Goal: Task Accomplishment & Management: Complete application form

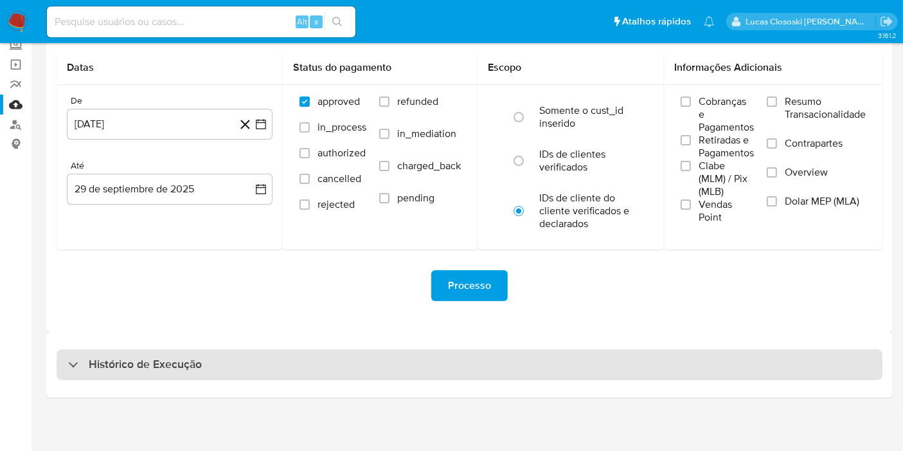
click at [259, 372] on div "Histórico de Execução" at bounding box center [470, 364] width 826 height 31
select select "10"
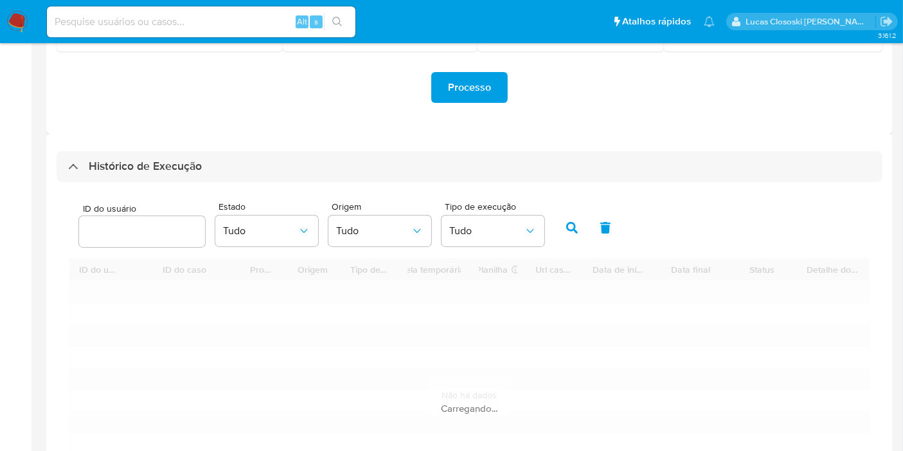
scroll to position [296, 0]
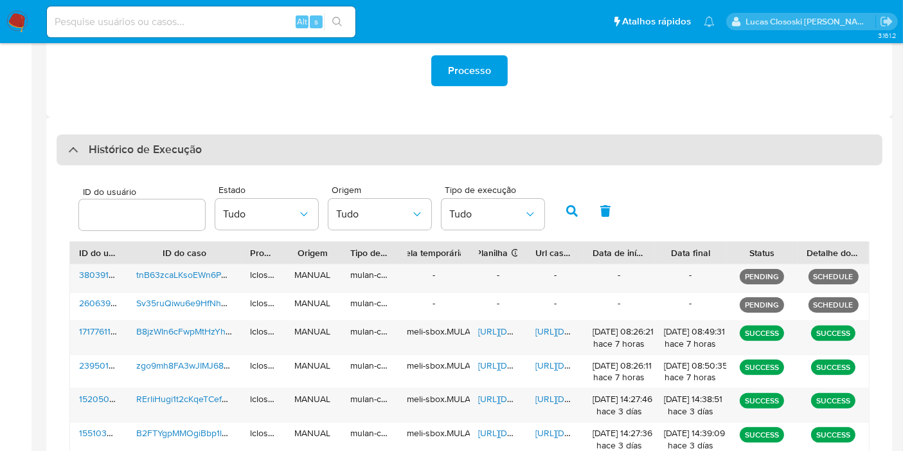
click at [173, 142] on h3 "Histórico de Execução" at bounding box center [145, 149] width 113 height 15
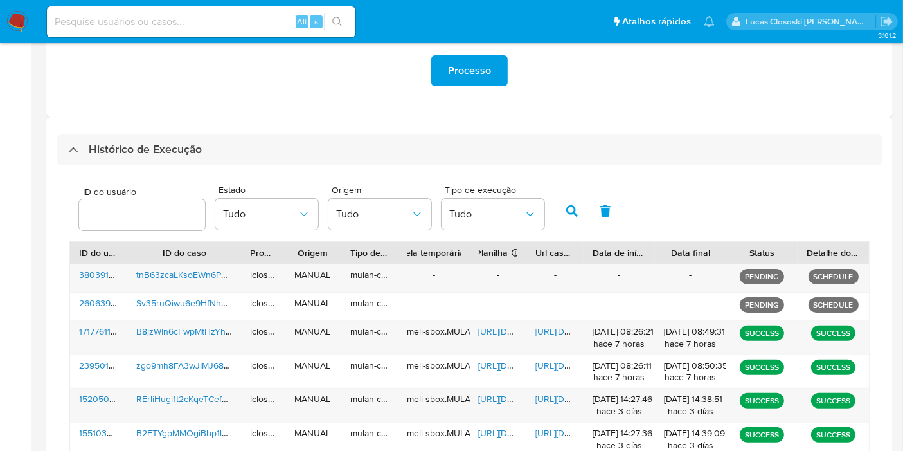
scroll to position [81, 0]
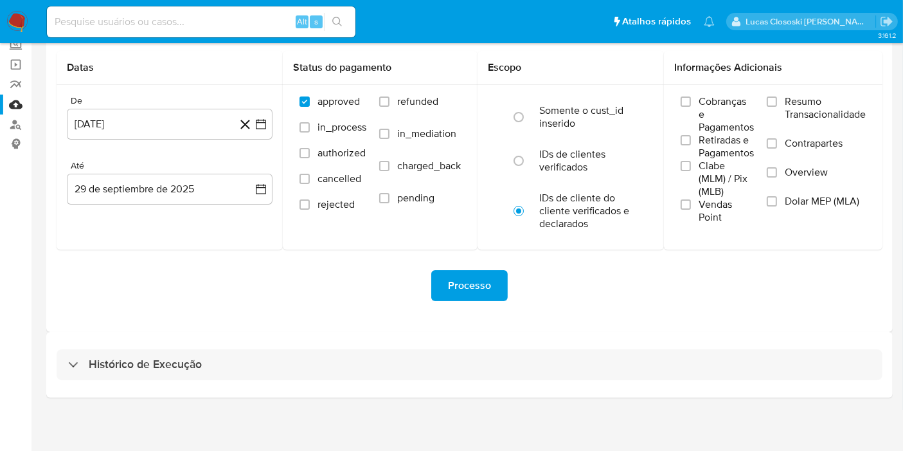
click at [176, 332] on div "Histórico de Execução" at bounding box center [469, 365] width 847 height 66
click at [166, 393] on div "Histórico de Execução" at bounding box center [469, 365] width 847 height 66
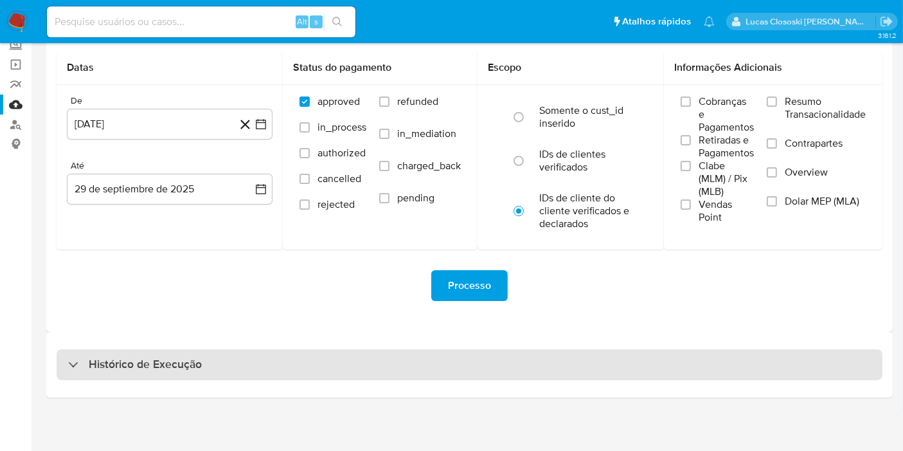
click at [166, 370] on h3 "Histórico de Execução" at bounding box center [145, 364] width 113 height 15
select select "10"
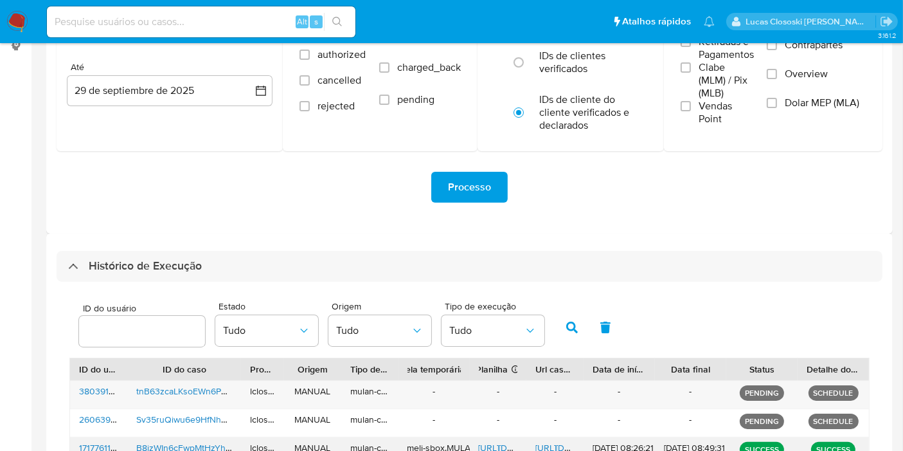
scroll to position [296, 0]
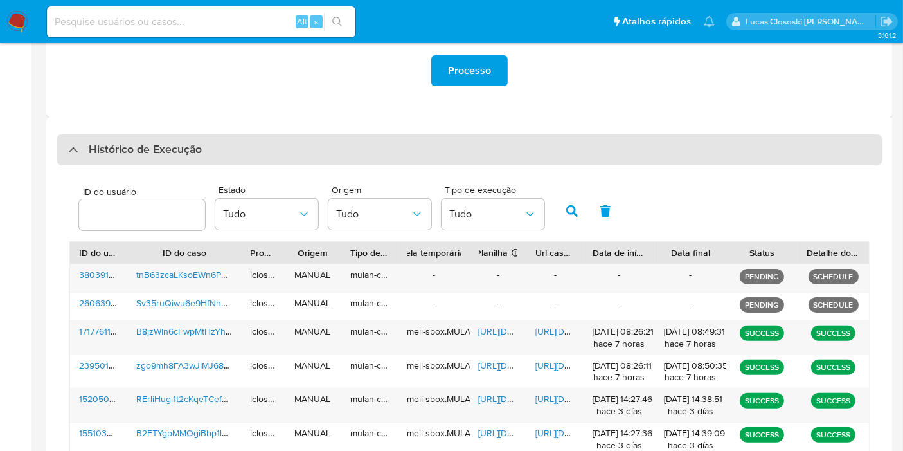
click at [356, 151] on div "Histórico de Execução" at bounding box center [470, 149] width 826 height 31
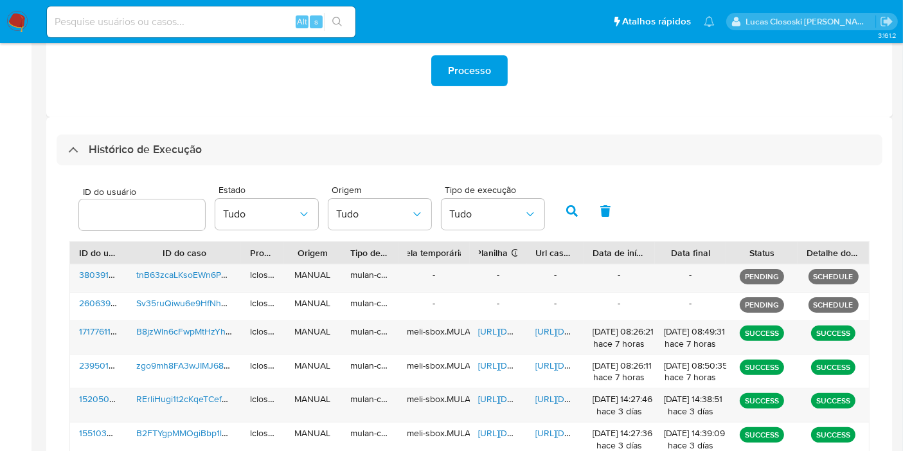
scroll to position [81, 0]
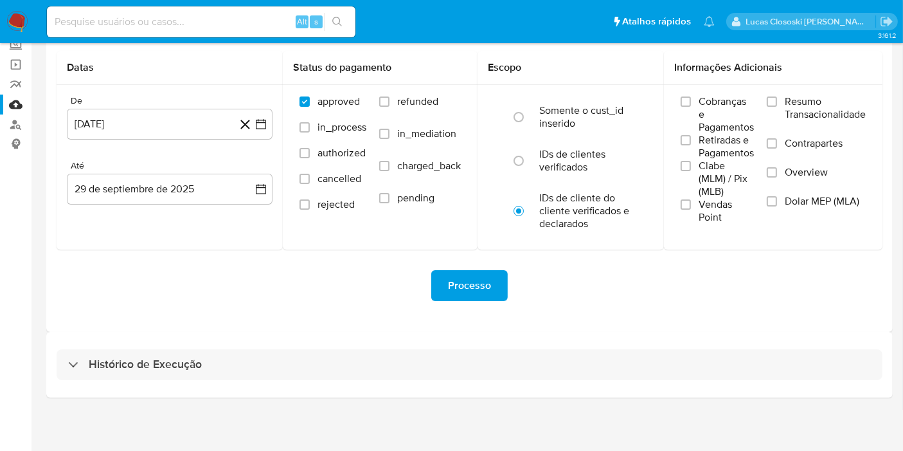
click at [343, 384] on div "Histórico de Execução" at bounding box center [469, 365] width 847 height 66
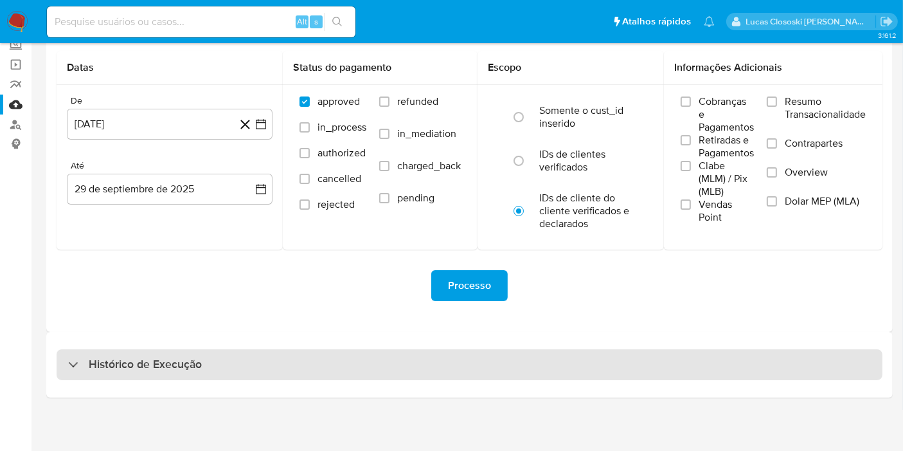
click at [343, 369] on div "Histórico de Execução" at bounding box center [470, 364] width 826 height 31
select select "10"
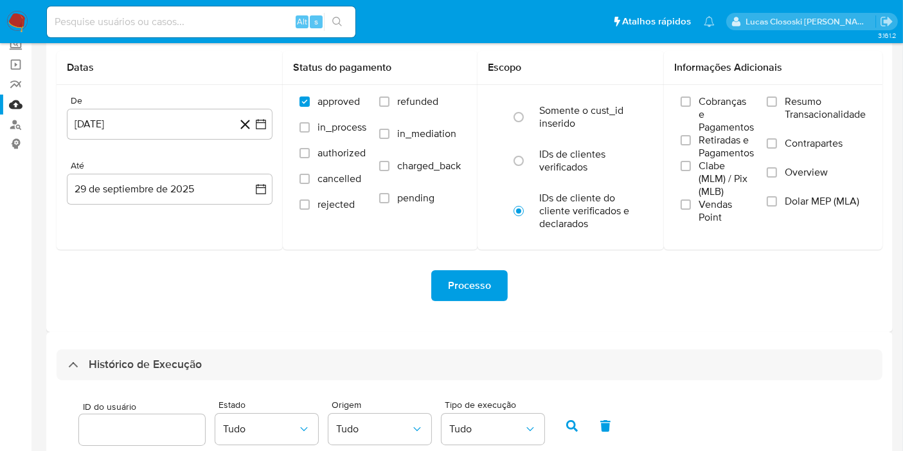
scroll to position [296, 0]
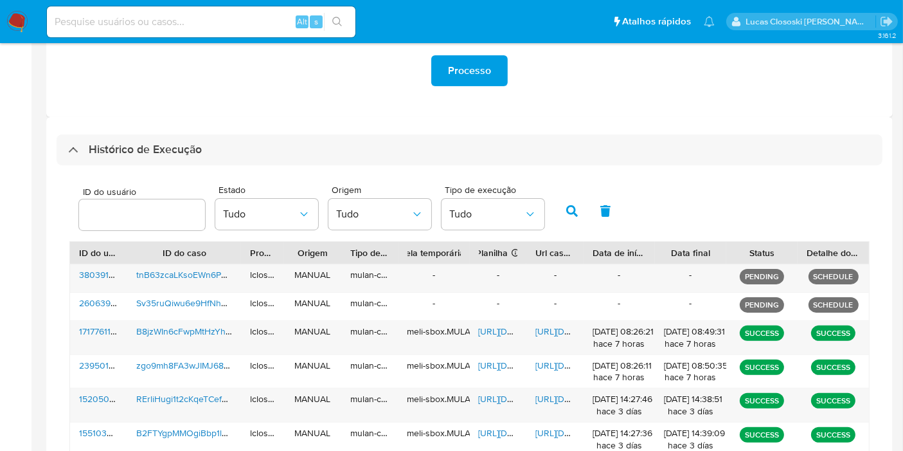
click at [334, 131] on div "Histórico de Execução ID do usuário Estado Tudo Origem Tudo Tipo de execução Tu…" at bounding box center [469, 387] width 847 height 540
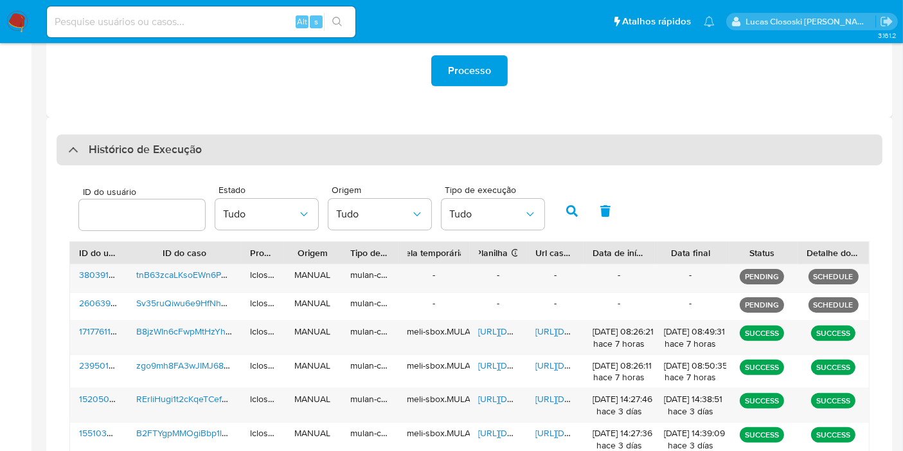
click at [284, 159] on div "Histórico de Execução" at bounding box center [470, 149] width 826 height 31
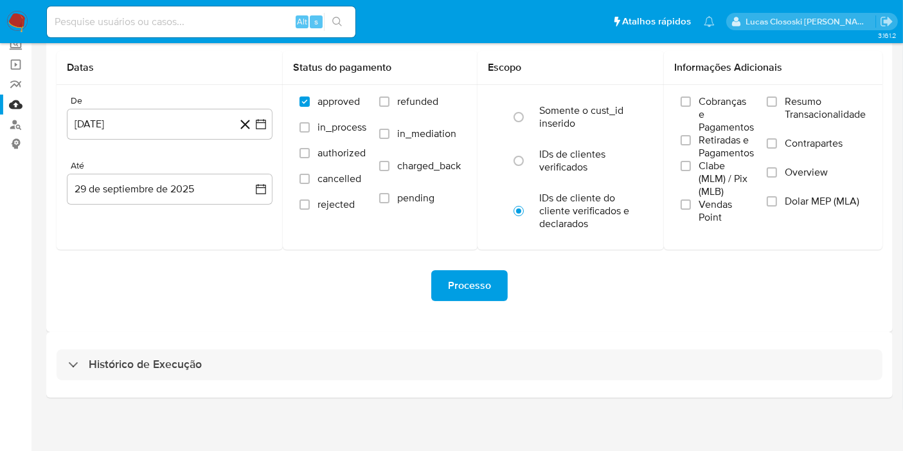
click at [230, 381] on div "Histórico de Execução" at bounding box center [469, 365] width 847 height 66
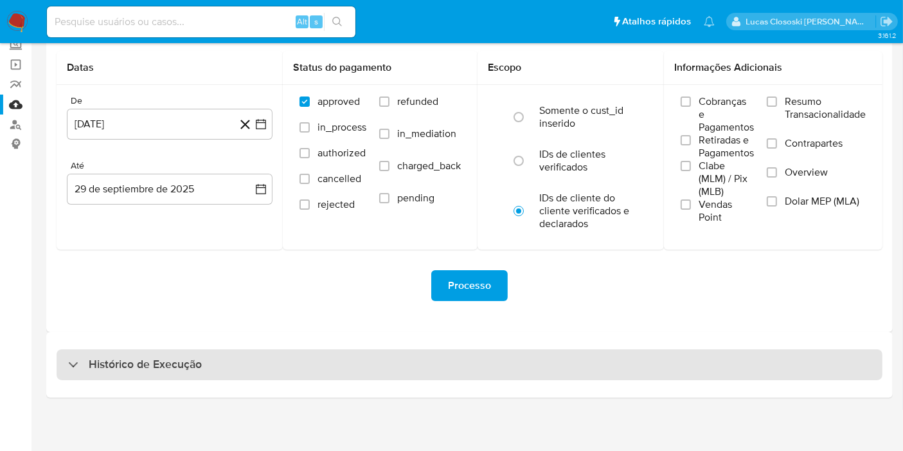
click at [232, 350] on div "Histórico de Execução" at bounding box center [470, 364] width 826 height 31
select select "10"
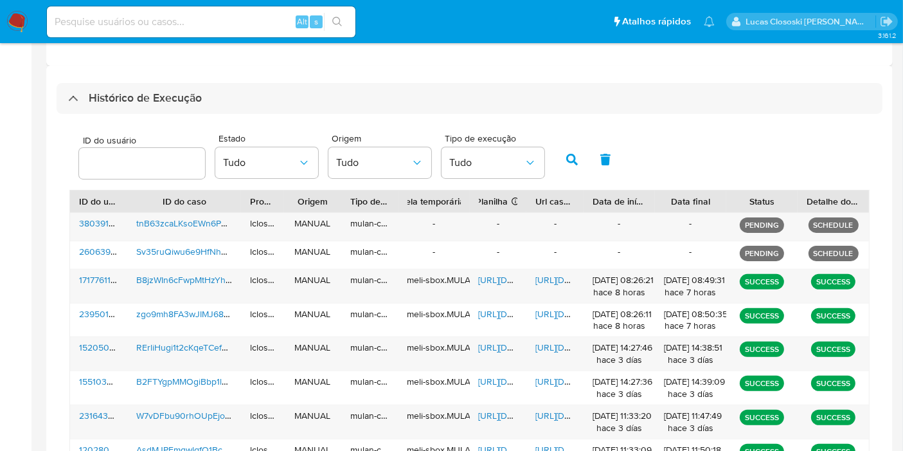
scroll to position [296, 0]
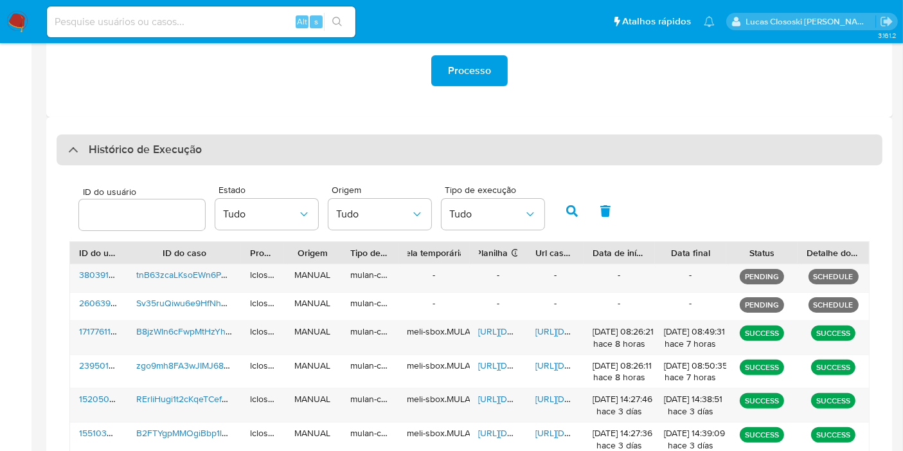
click at [262, 136] on div "Histórico de Execução" at bounding box center [470, 149] width 826 height 31
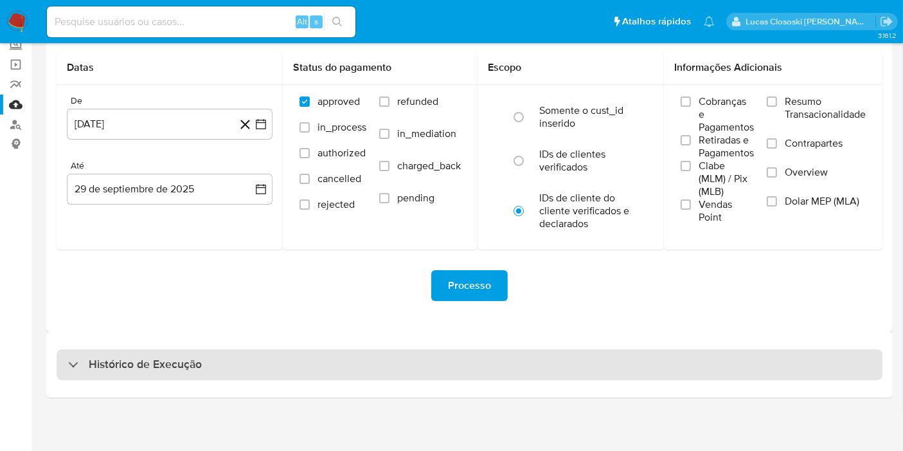
click at [228, 370] on div "Histórico de Execução" at bounding box center [470, 364] width 826 height 31
select select "10"
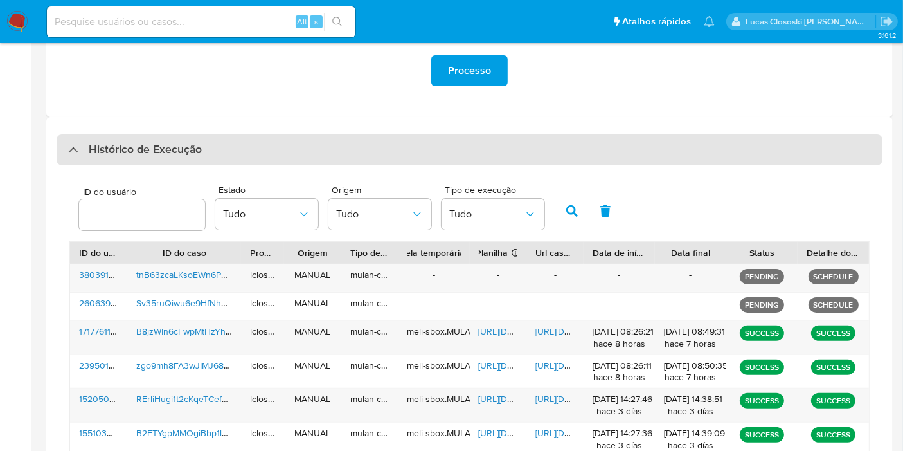
click at [545, 153] on div "Histórico de Execução" at bounding box center [470, 149] width 826 height 31
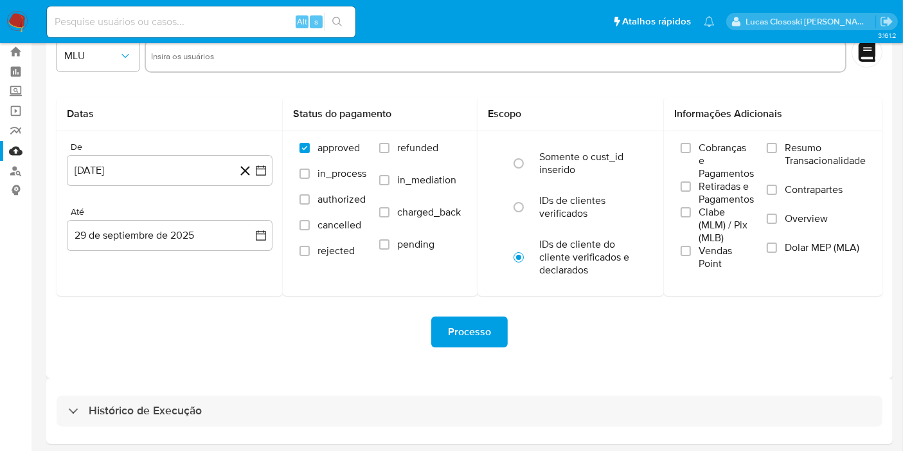
scroll to position [0, 0]
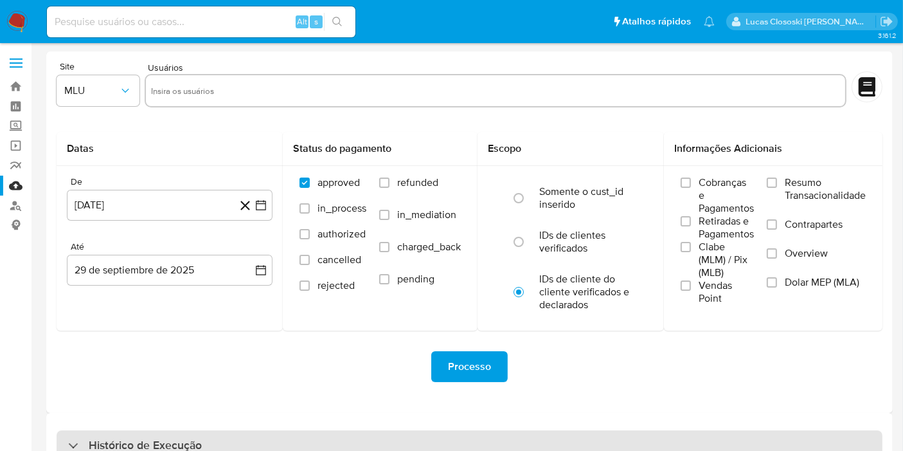
click at [316, 435] on div "Histórico de Execução" at bounding box center [470, 445] width 826 height 31
select select "10"
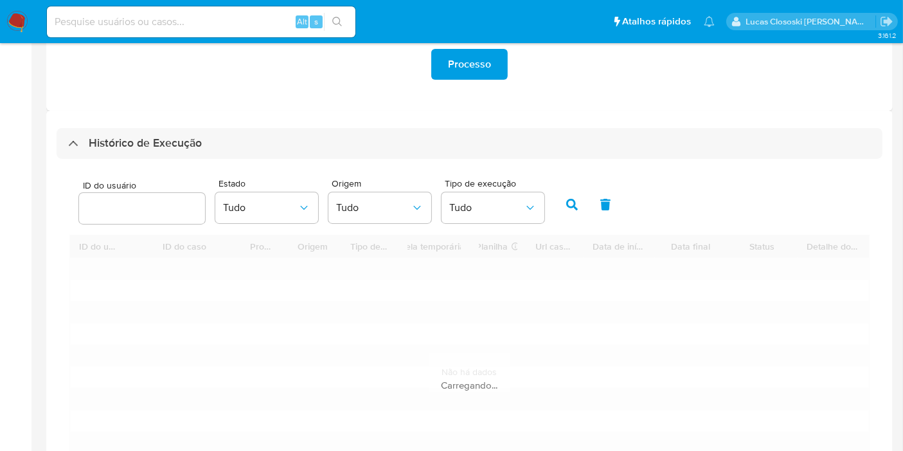
scroll to position [357, 0]
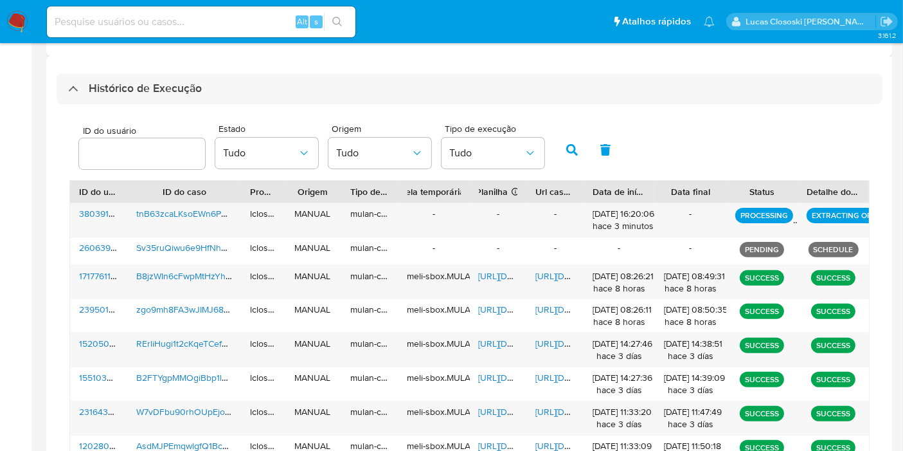
click at [456, 60] on div "Histórico de Execução ID do usuário Estado Tudo Origem Tudo Tipo de execução Tu…" at bounding box center [469, 329] width 847 height 546
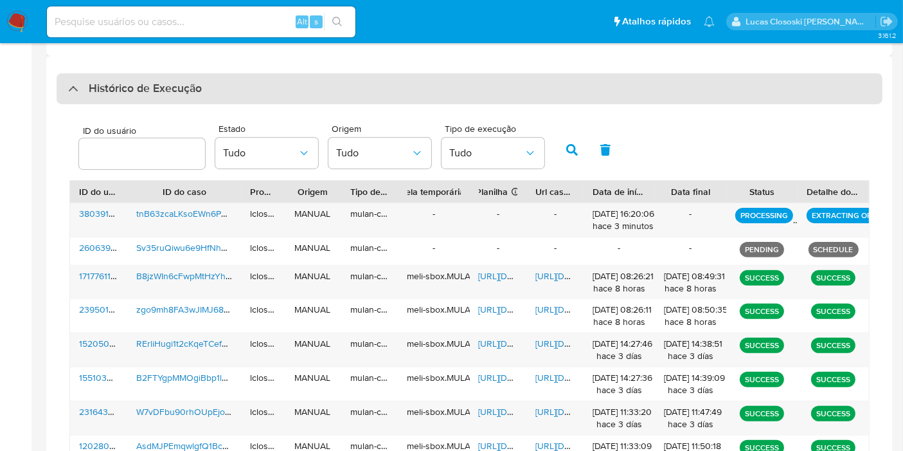
click at [439, 80] on div "Histórico de Execução" at bounding box center [470, 88] width 826 height 31
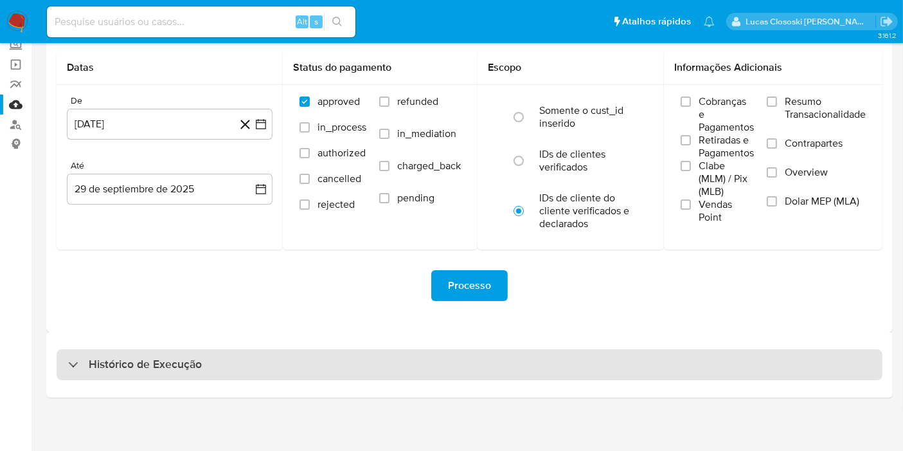
click at [275, 355] on div "Histórico de Execução" at bounding box center [470, 364] width 826 height 31
select select "10"
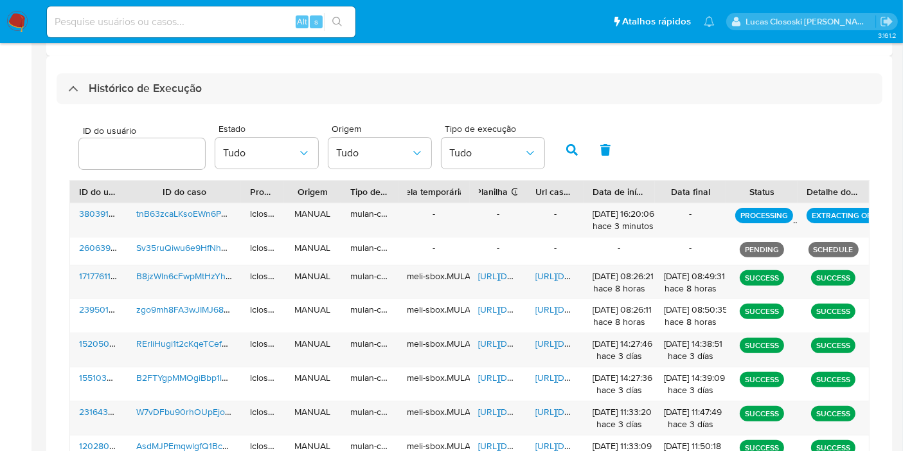
click at [262, 107] on div "ID do usuário Estado Tudo Origem Tudo Tipo de execução Tudo ID do usuário ID do…" at bounding box center [470, 344] width 826 height 480
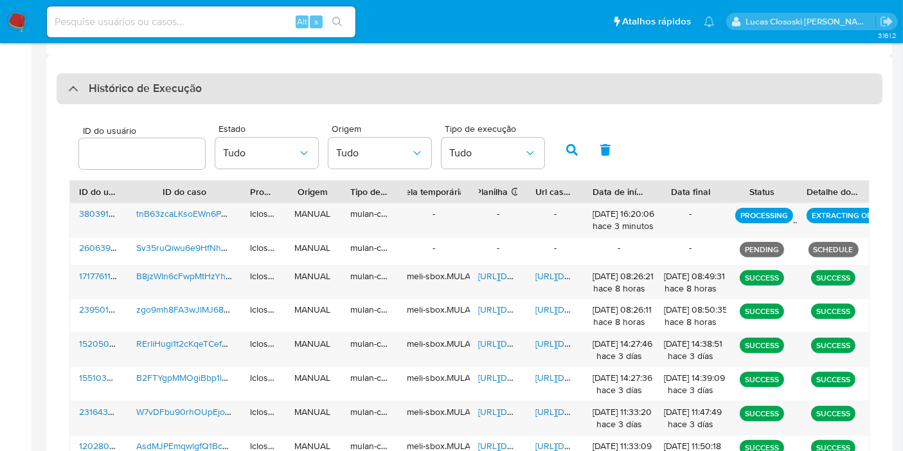
click at [251, 87] on div "Histórico de Execução" at bounding box center [470, 88] width 826 height 31
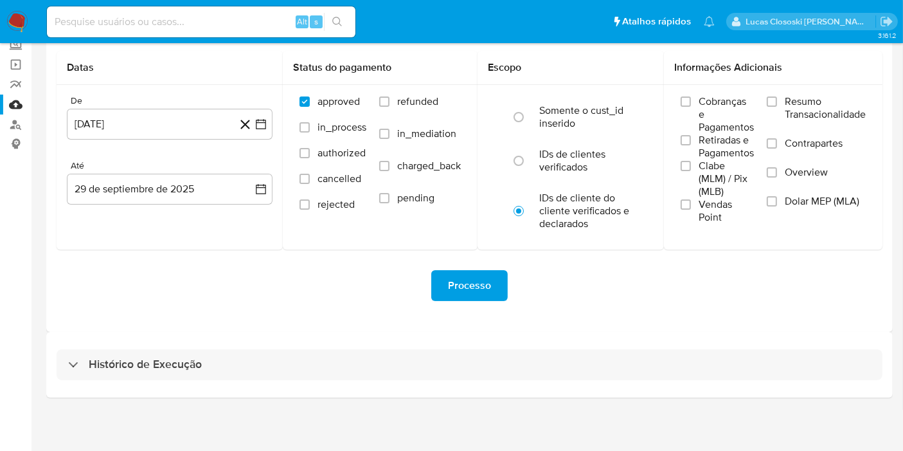
click at [210, 323] on div "Site MLU Usuários Datas De 29 de agosto de 2024 29-08-2024 Até 29 de septiembre…" at bounding box center [469, 150] width 847 height 361
click at [204, 334] on div "Histórico de Execução" at bounding box center [469, 365] width 847 height 66
drag, startPoint x: 214, startPoint y: 401, endPoint x: 213, endPoint y: 390, distance: 10.9
click at [213, 401] on div "3.161.2" at bounding box center [469, 206] width 847 height 473
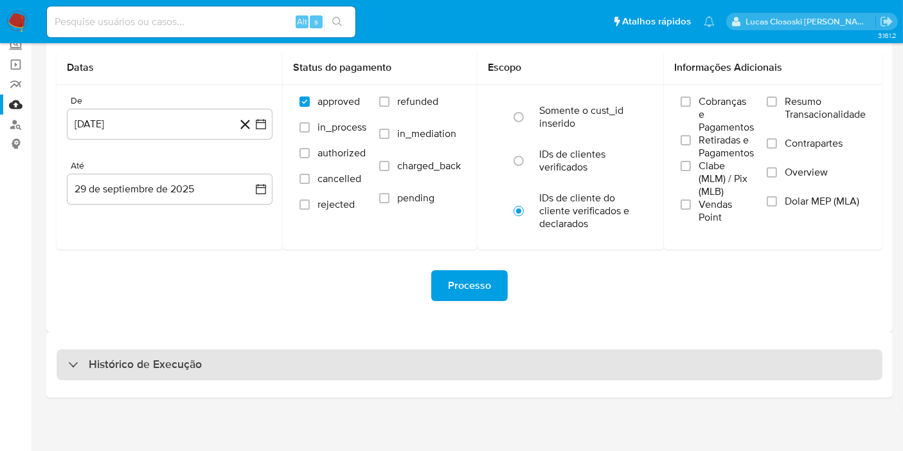
click at [221, 370] on div "Histórico de Execução" at bounding box center [470, 364] width 826 height 31
select select "10"
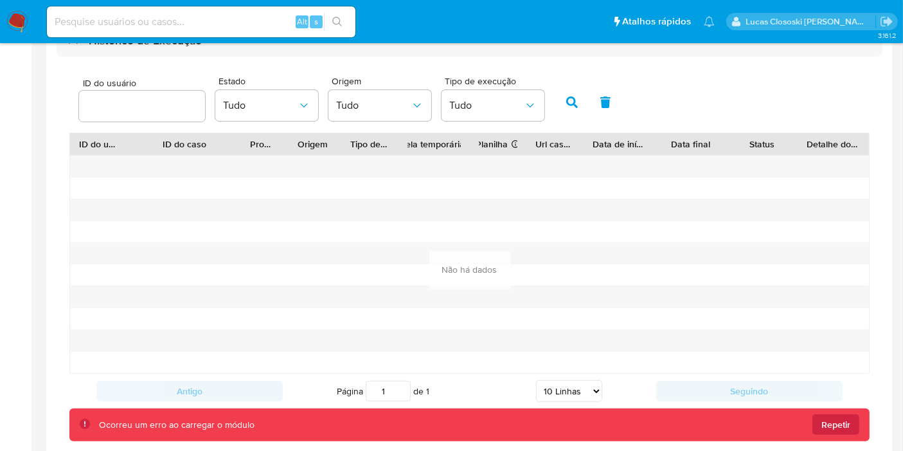
scroll to position [190, 0]
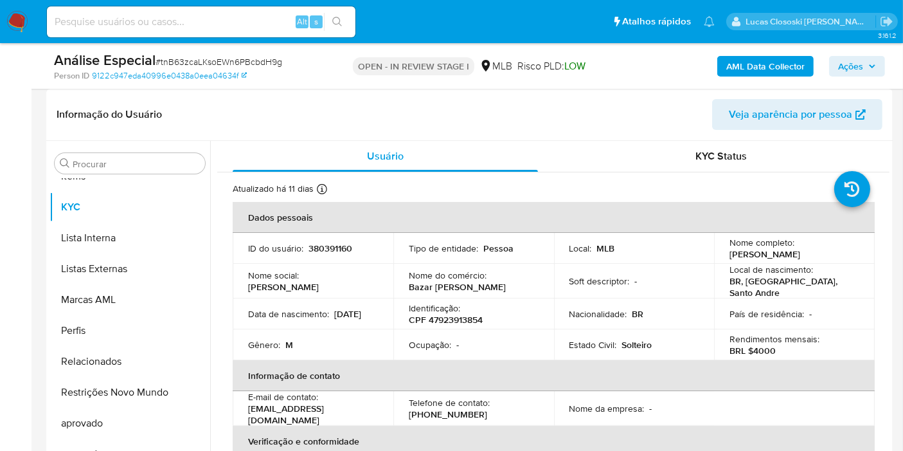
scroll to position [285, 0]
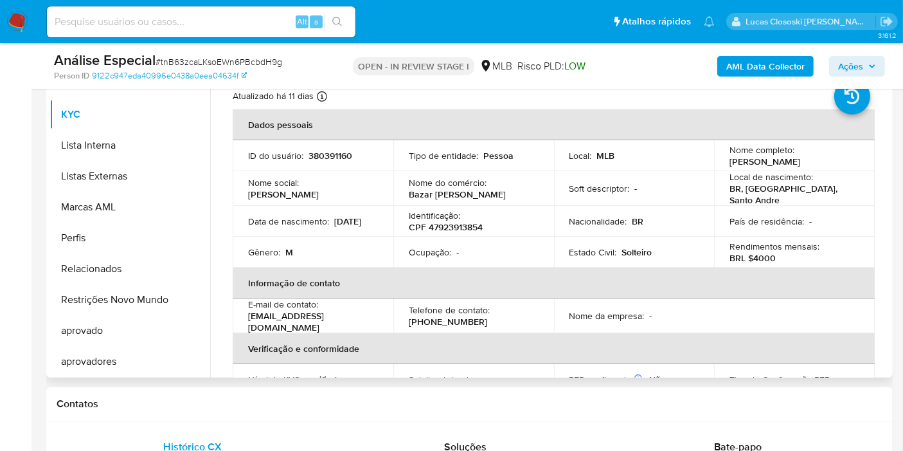
click at [461, 225] on p "CPF 47923913854" at bounding box center [446, 227] width 74 height 12
copy p "47923913854"
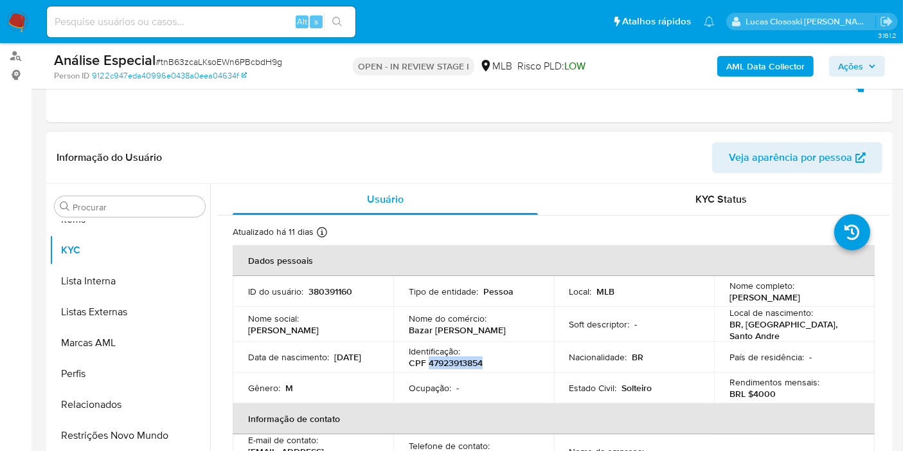
scroll to position [214, 0]
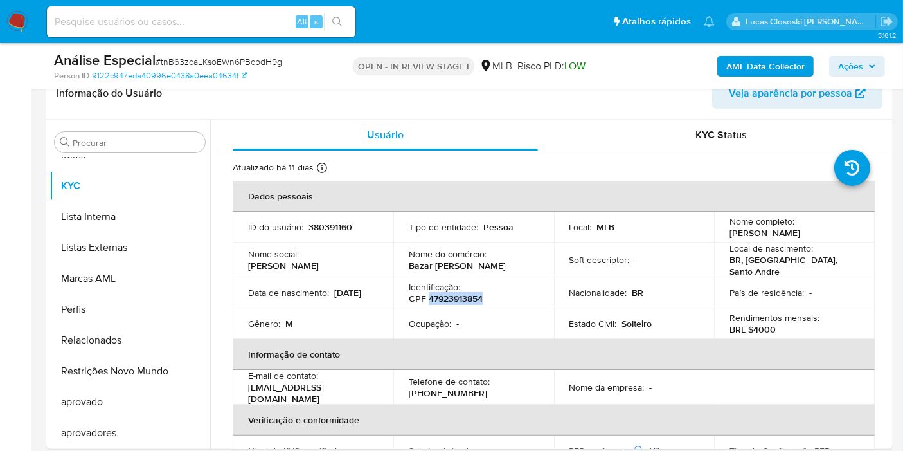
copy p "47923913854"
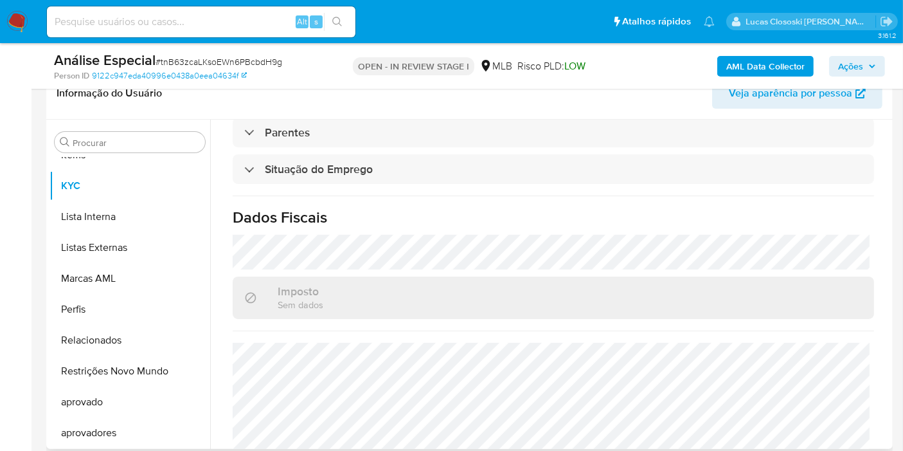
scroll to position [584, 0]
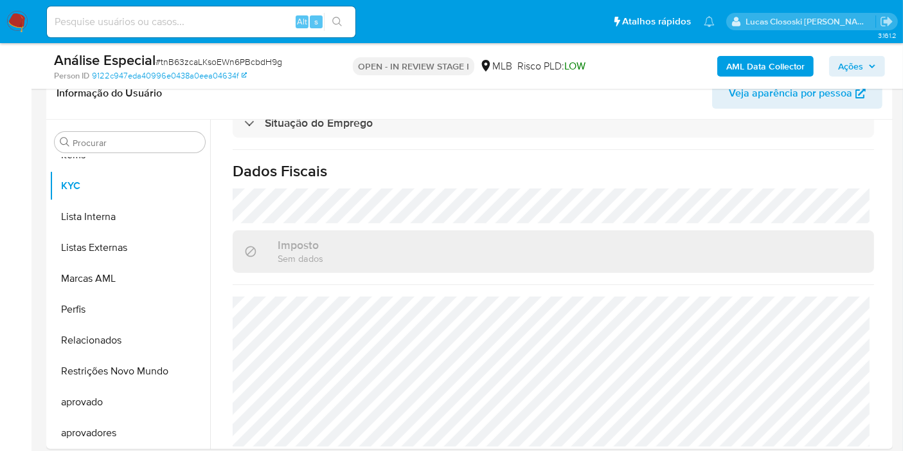
click at [775, 61] on b "AML Data Collector" at bounding box center [765, 66] width 78 height 21
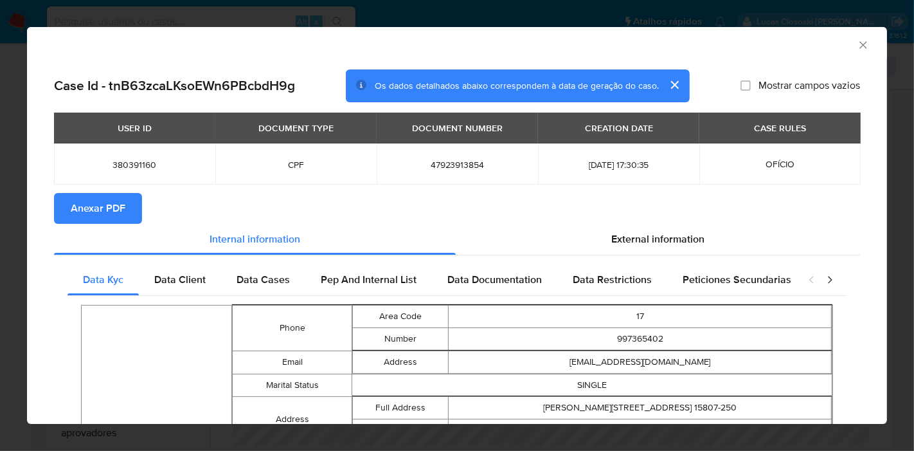
click at [106, 217] on span "Anexar PDF" at bounding box center [98, 208] width 55 height 28
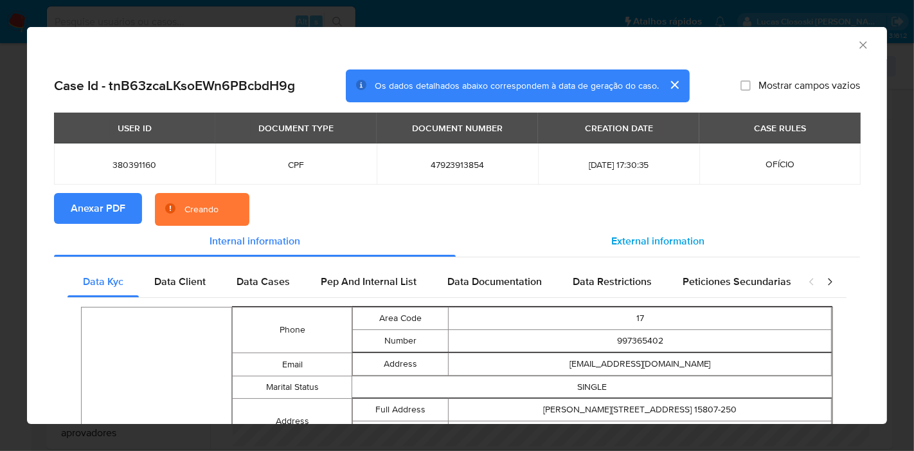
click at [641, 228] on div "External information" at bounding box center [658, 241] width 404 height 31
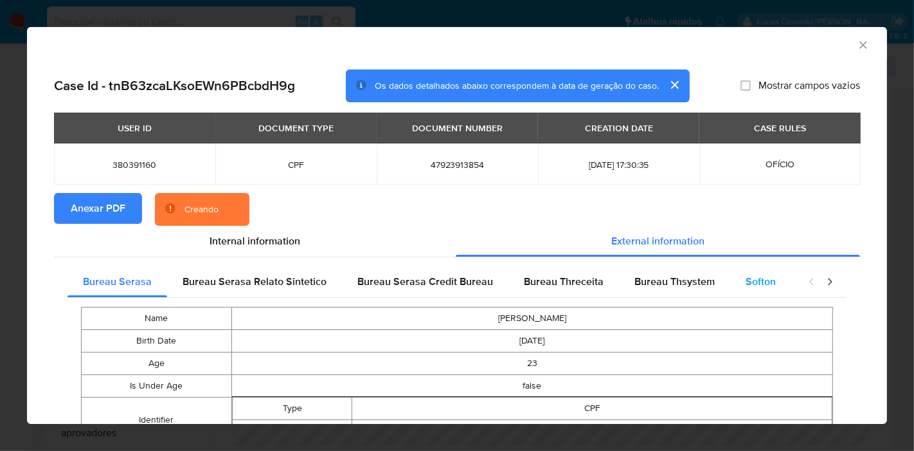
click at [759, 273] on div "Softon" at bounding box center [760, 281] width 61 height 31
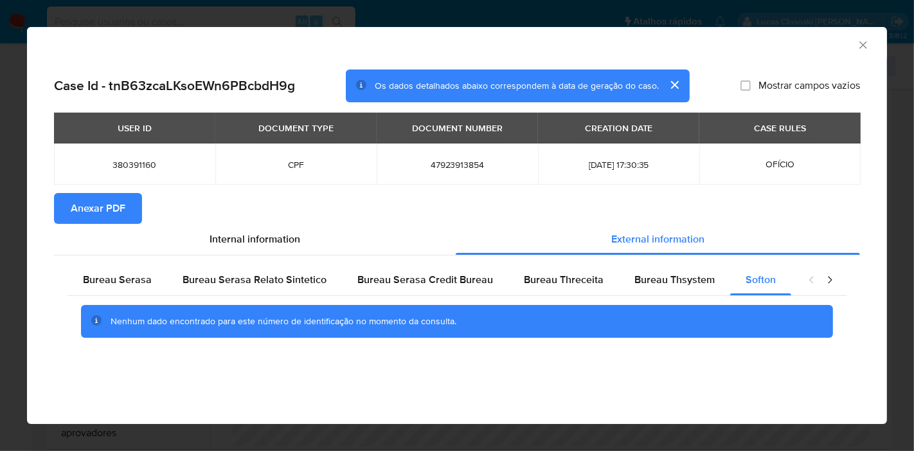
click at [859, 42] on icon "Fechar a janela" at bounding box center [863, 45] width 13 height 13
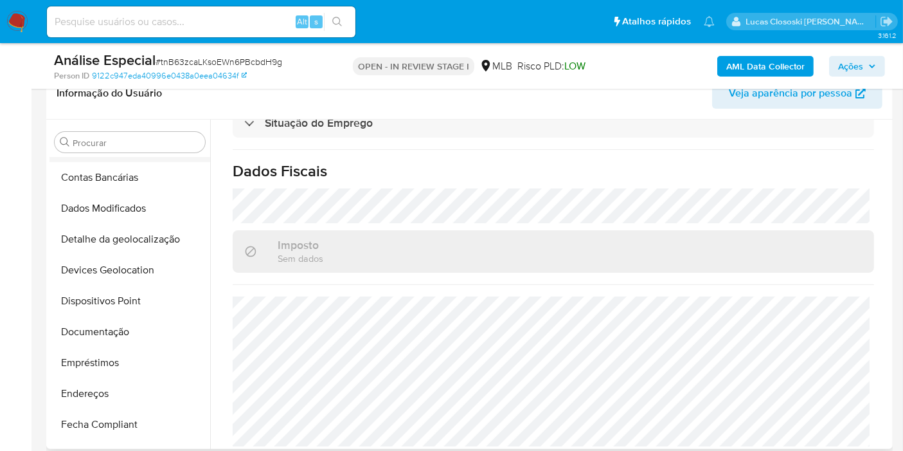
scroll to position [0, 0]
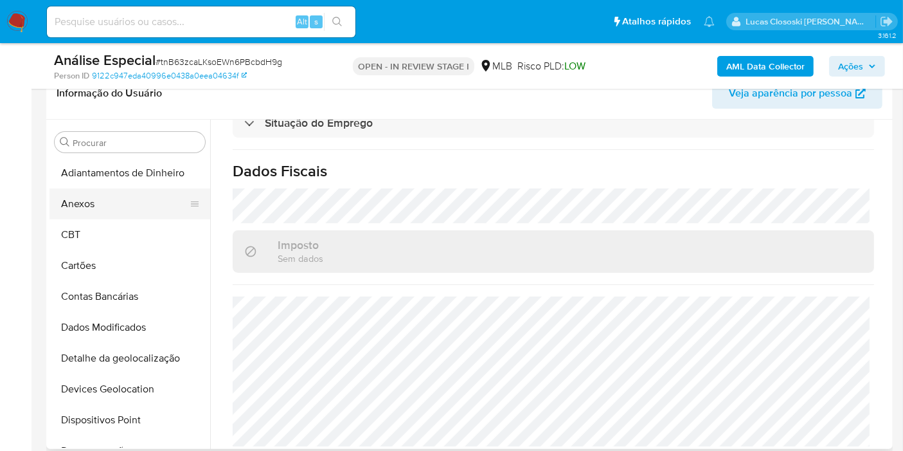
click at [73, 197] on button "Anexos" at bounding box center [125, 203] width 150 height 31
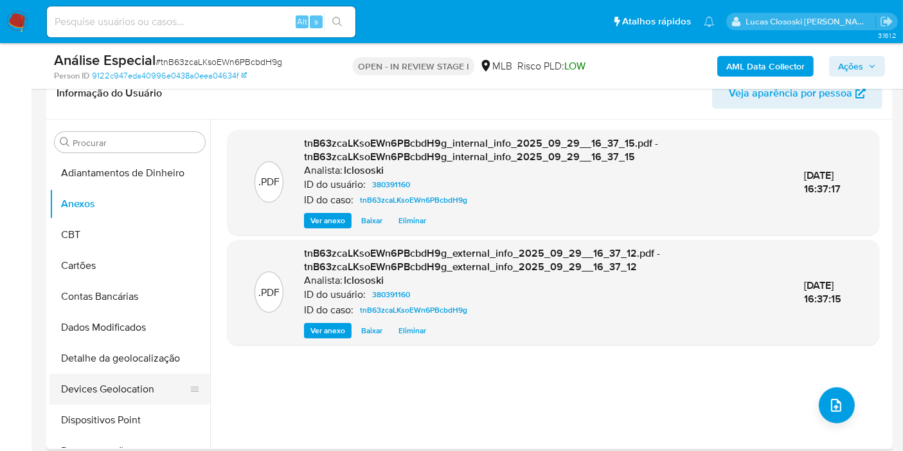
click at [132, 397] on button "Devices Geolocation" at bounding box center [125, 389] width 150 height 31
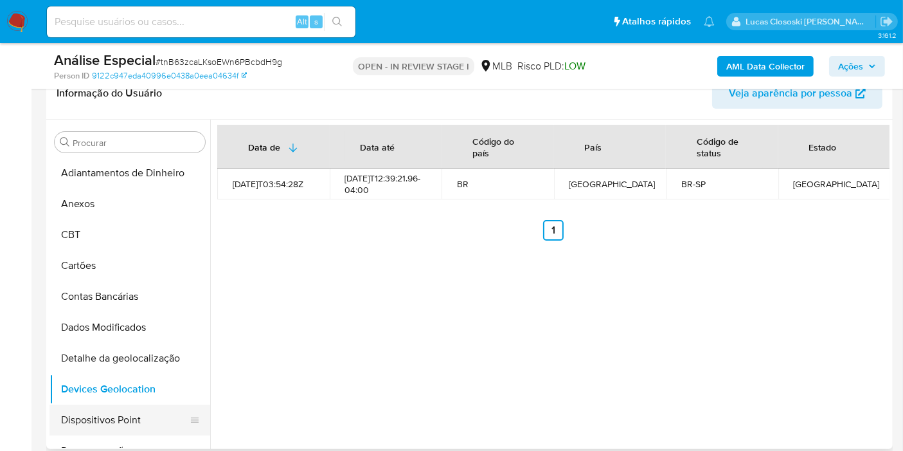
click at [121, 405] on button "Dispositivos Point" at bounding box center [125, 419] width 150 height 31
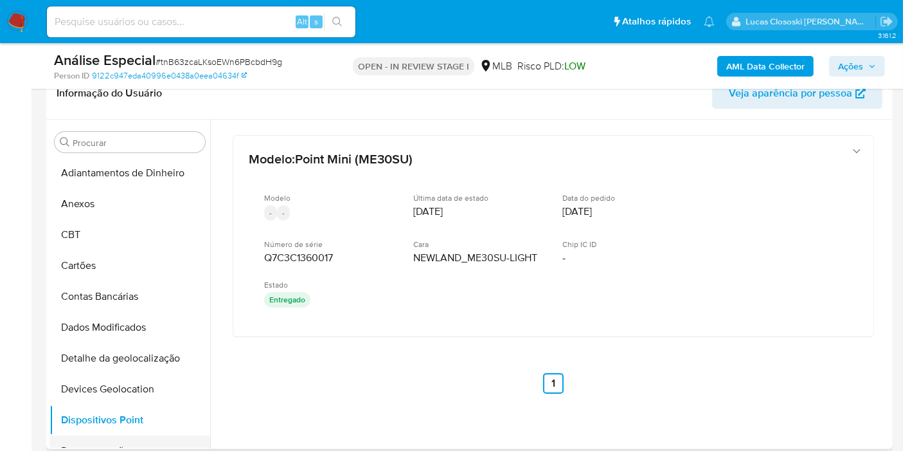
scroll to position [71, 0]
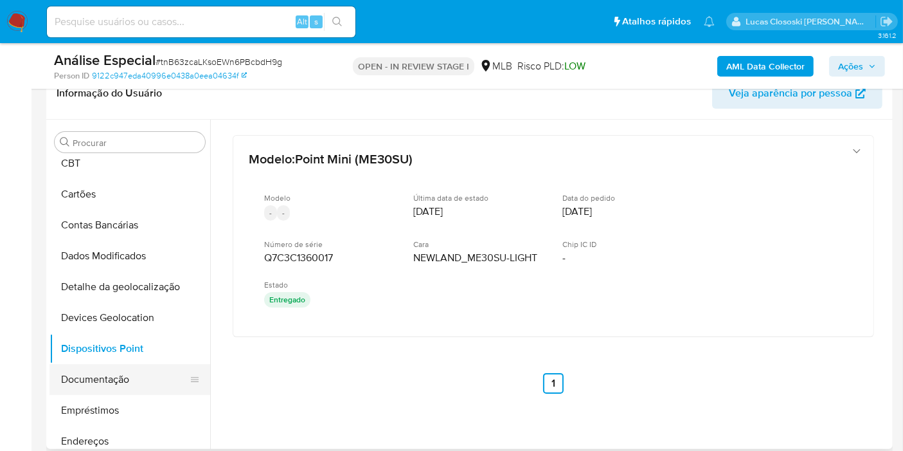
click at [116, 386] on button "Documentação" at bounding box center [125, 379] width 150 height 31
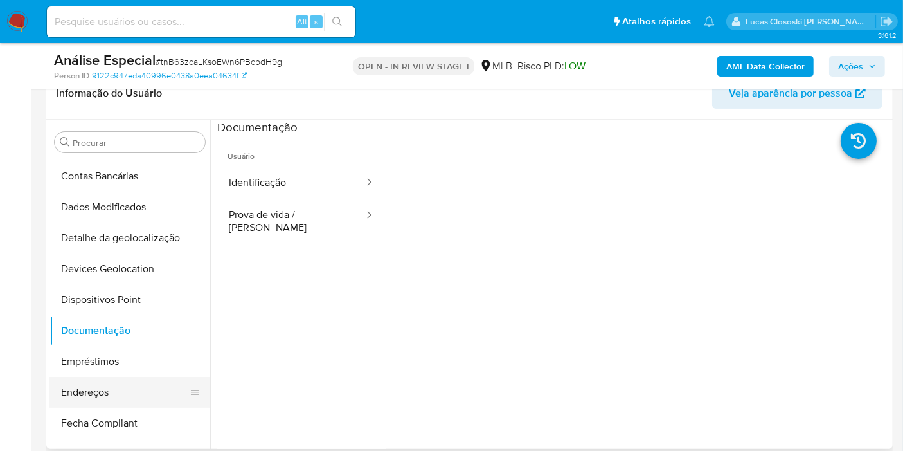
scroll to position [143, 0]
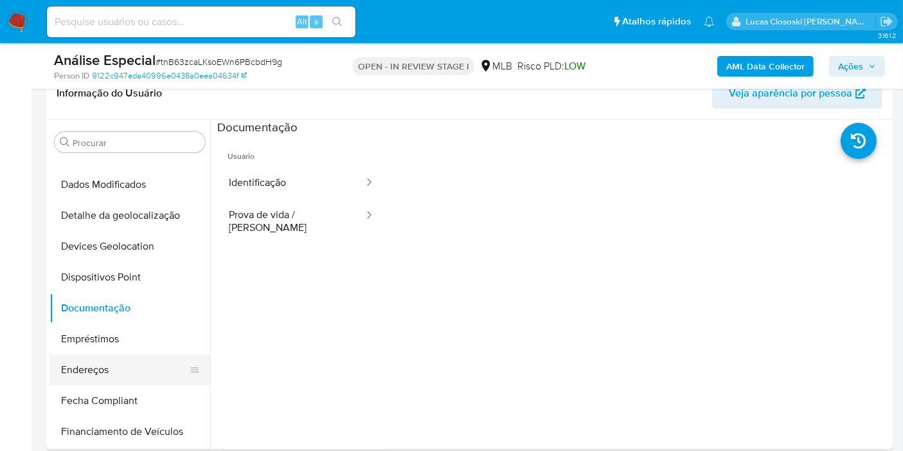
click at [95, 372] on button "Endereços" at bounding box center [125, 369] width 150 height 31
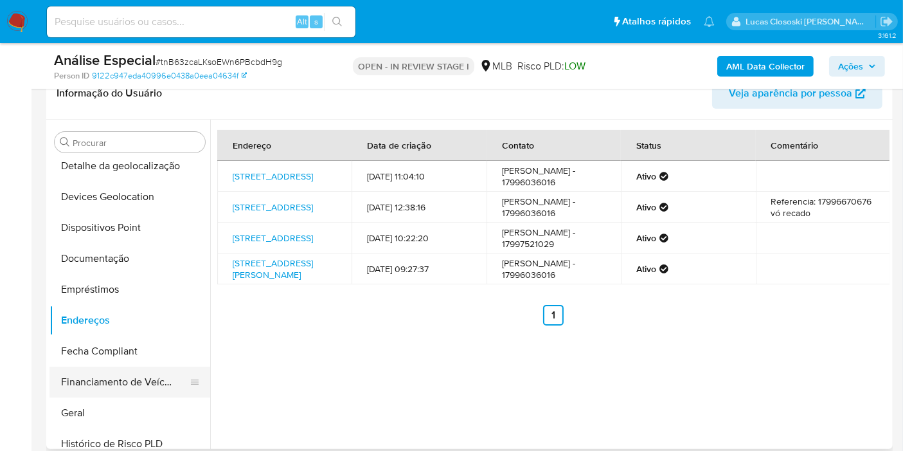
scroll to position [214, 0]
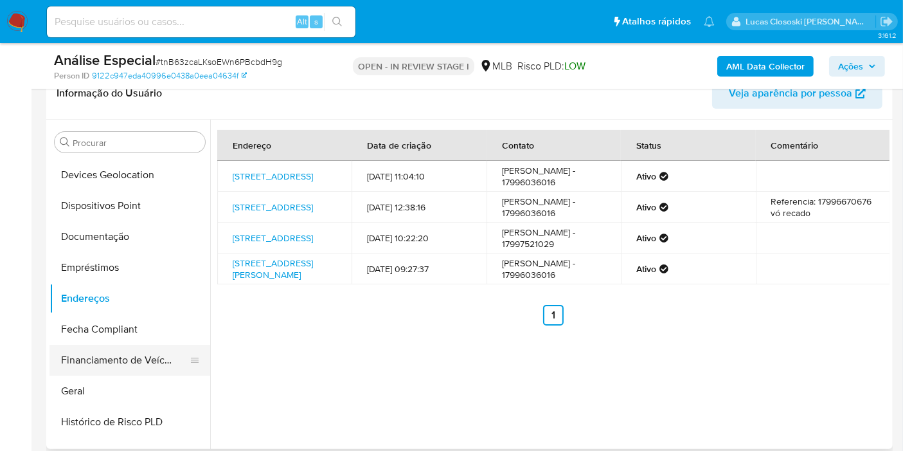
click at [112, 370] on button "Financiamento de Veículos" at bounding box center [125, 360] width 150 height 31
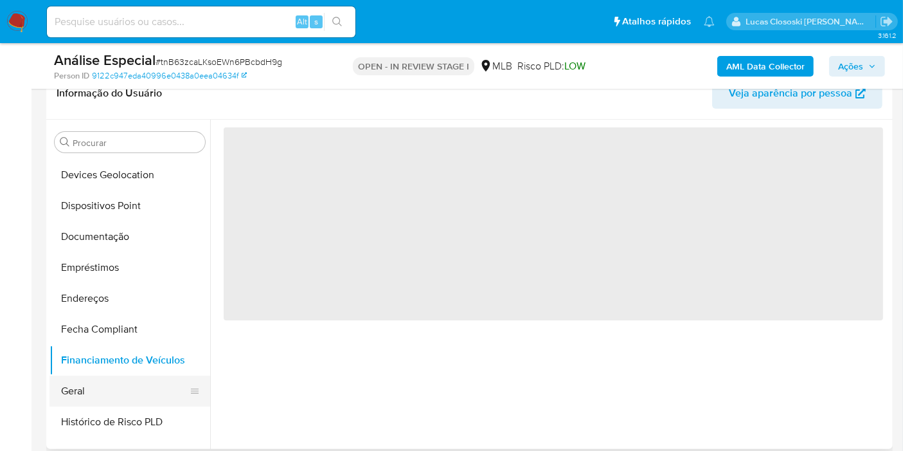
click at [114, 377] on button "Geral" at bounding box center [125, 390] width 150 height 31
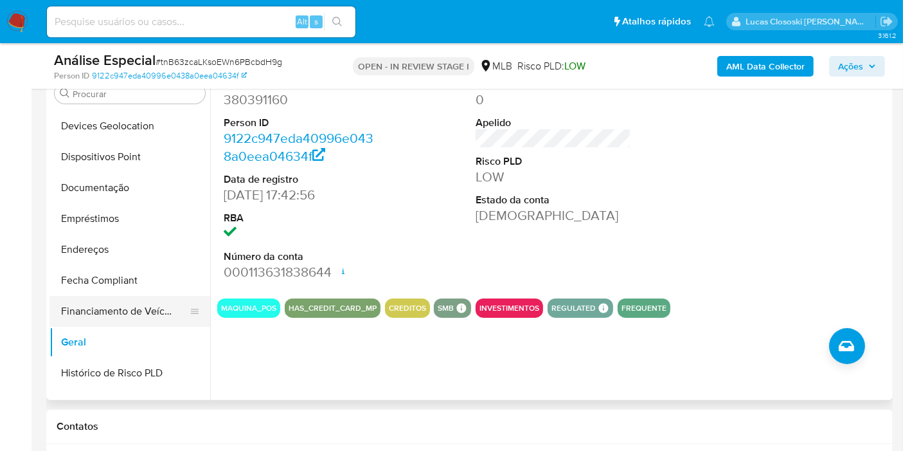
scroll to position [285, 0]
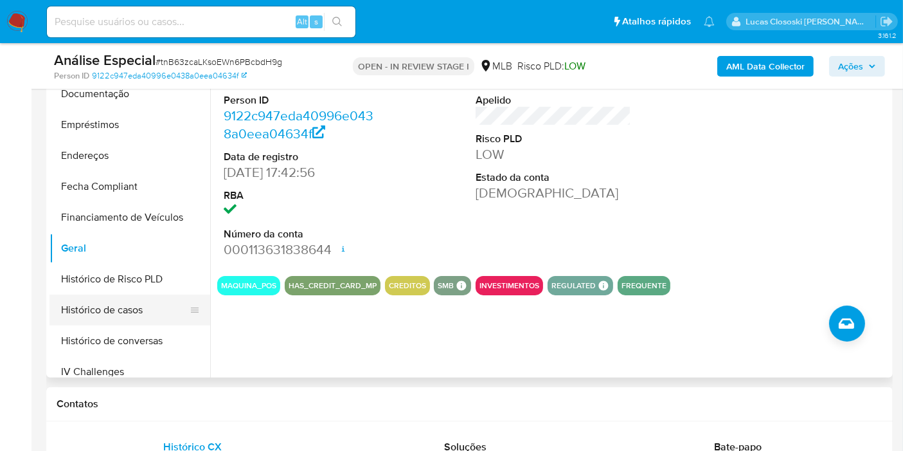
click at [127, 307] on button "Histórico de casos" at bounding box center [125, 309] width 150 height 31
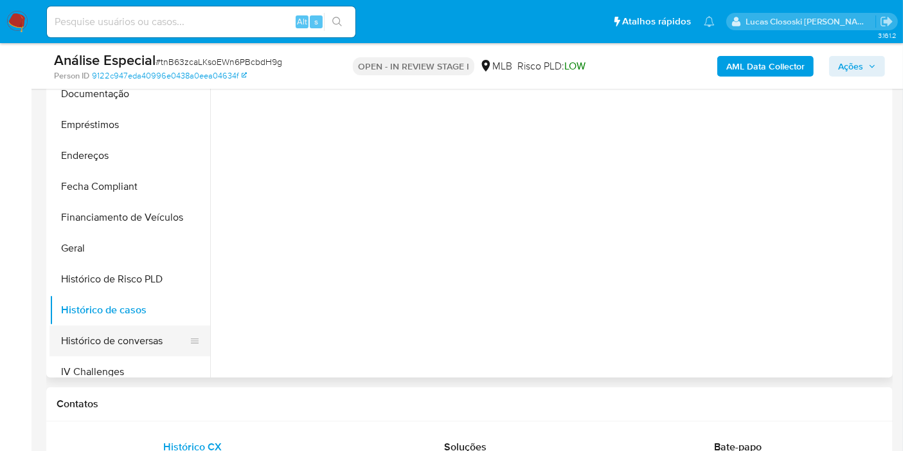
scroll to position [500, 0]
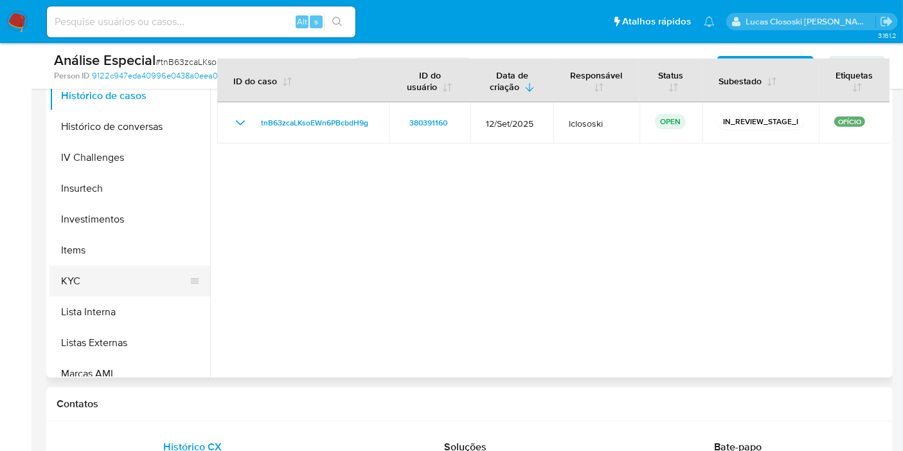
click at [121, 285] on button "KYC" at bounding box center [125, 281] width 150 height 31
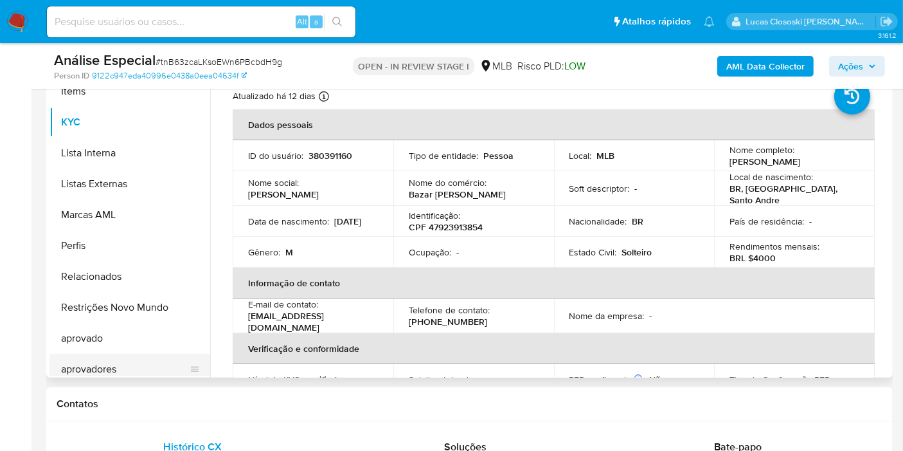
scroll to position [666, 0]
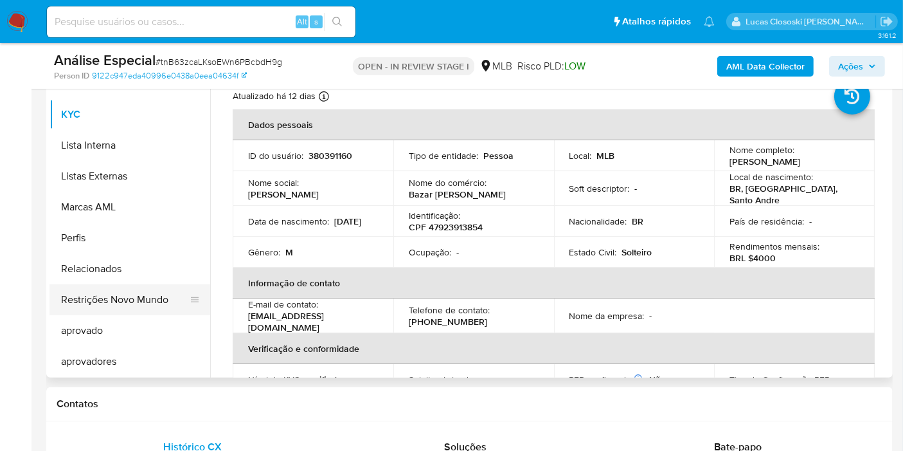
click at [124, 306] on button "Restrições Novo Mundo" at bounding box center [125, 299] width 150 height 31
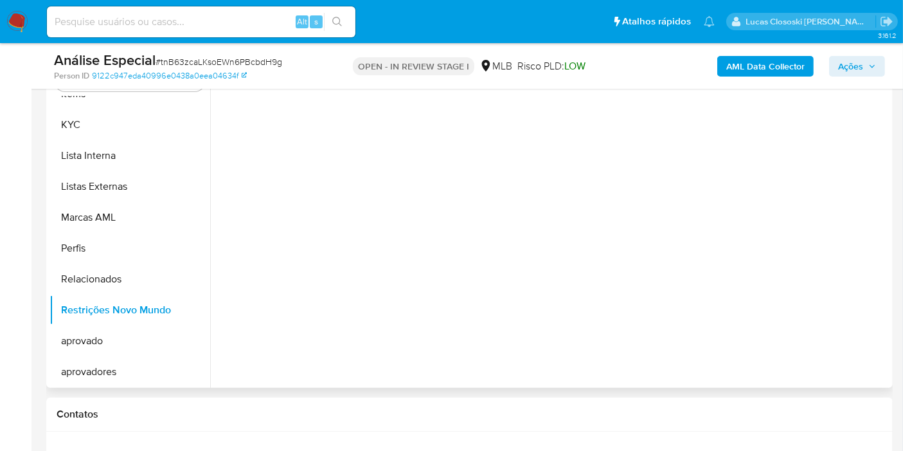
scroll to position [214, 0]
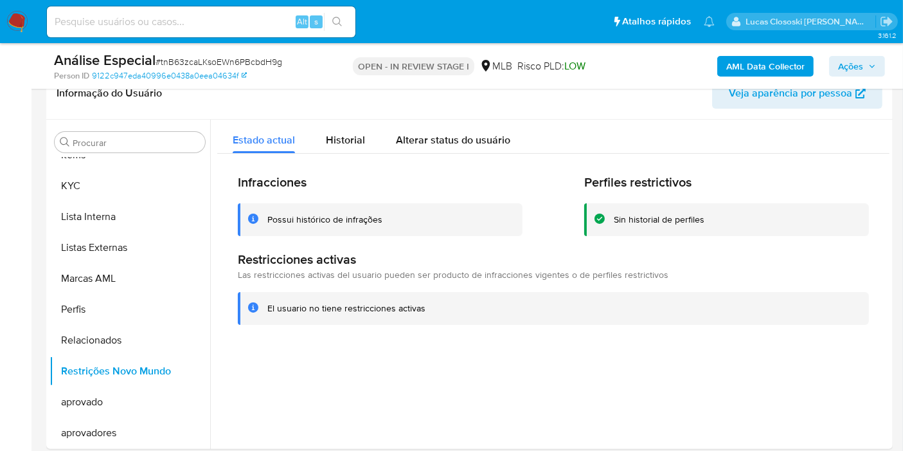
click at [206, 57] on span "# tnB63zcaLKsoEWn6PBcbdH9g" at bounding box center [219, 61] width 127 height 13
copy span "tnB63zcaLKsoEWn6PBcbdH9g"
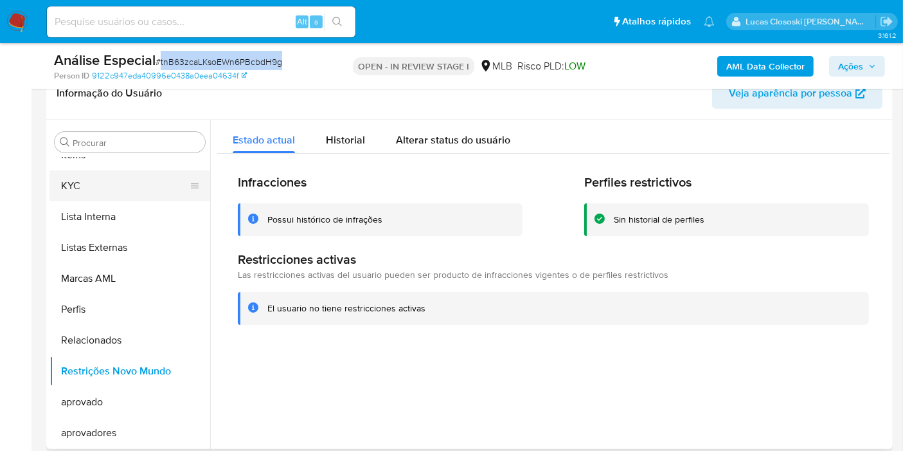
click at [75, 192] on button "KYC" at bounding box center [125, 185] width 150 height 31
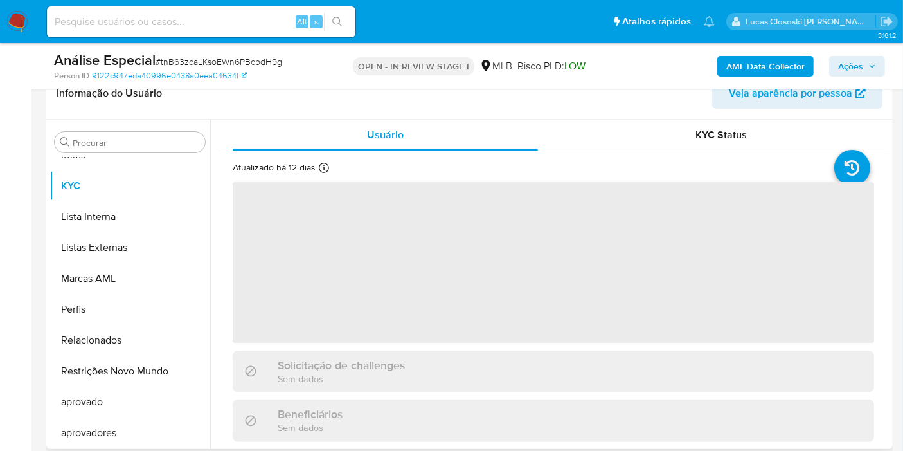
click at [327, 111] on div "Informação do Usuário Veja aparência por pessoa" at bounding box center [469, 94] width 847 height 52
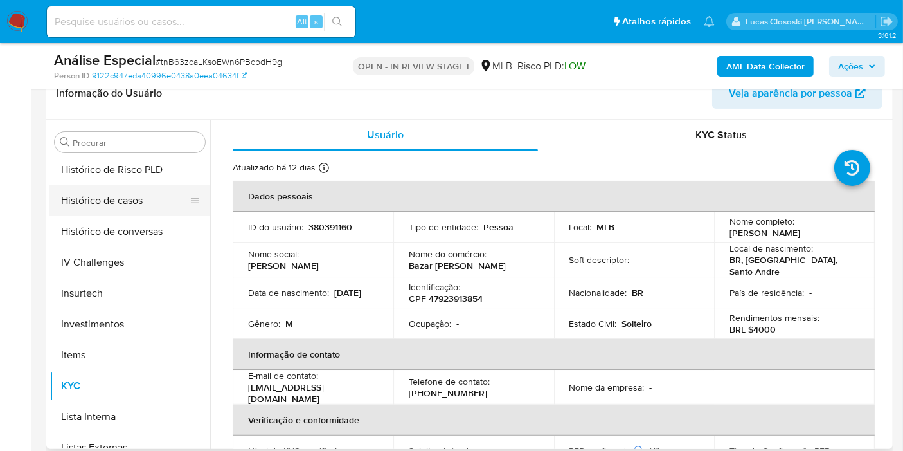
scroll to position [380, 0]
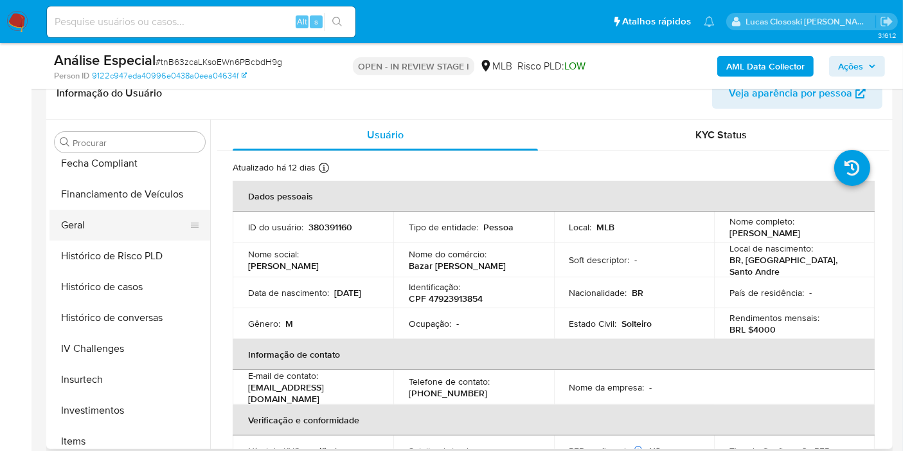
click at [89, 219] on button "Geral" at bounding box center [125, 225] width 150 height 31
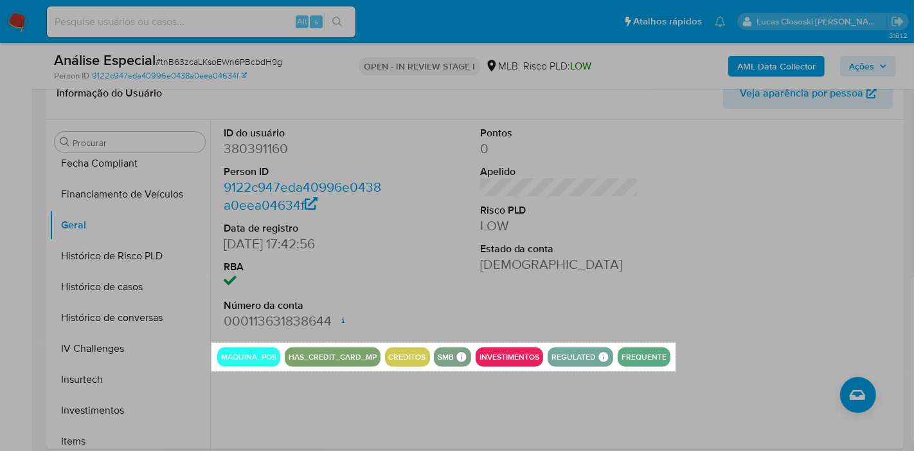
drag, startPoint x: 219, startPoint y: 342, endPoint x: 676, endPoint y: 371, distance: 457.4
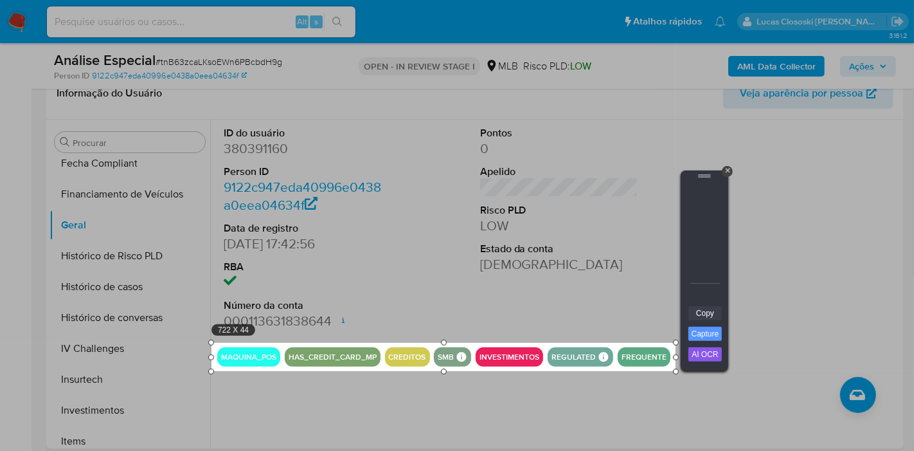
click at [718, 315] on link "Copy" at bounding box center [705, 313] width 33 height 14
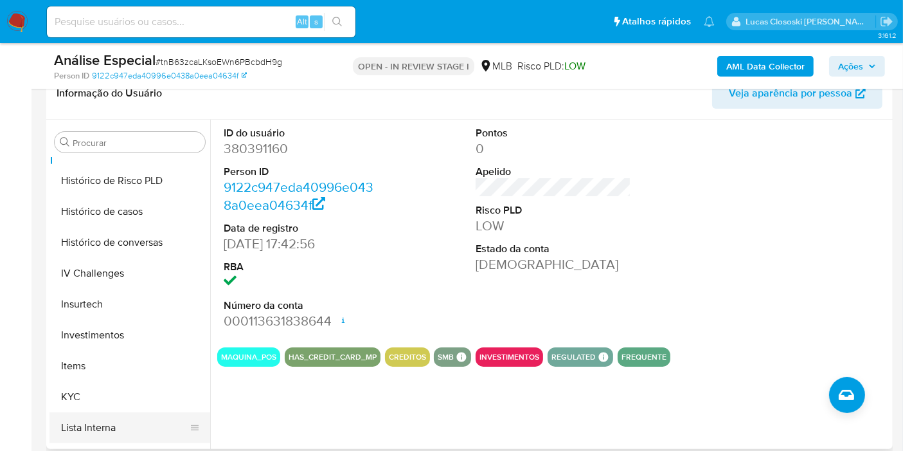
scroll to position [523, 0]
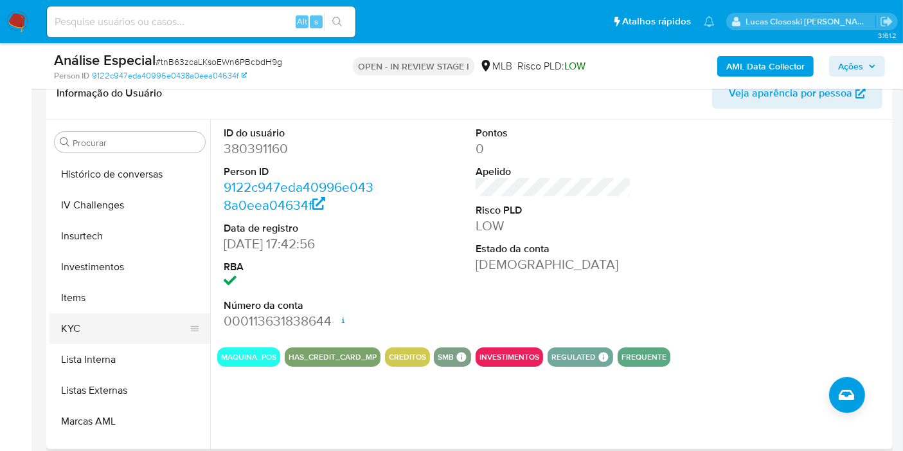
click at [86, 337] on button "KYC" at bounding box center [125, 328] width 150 height 31
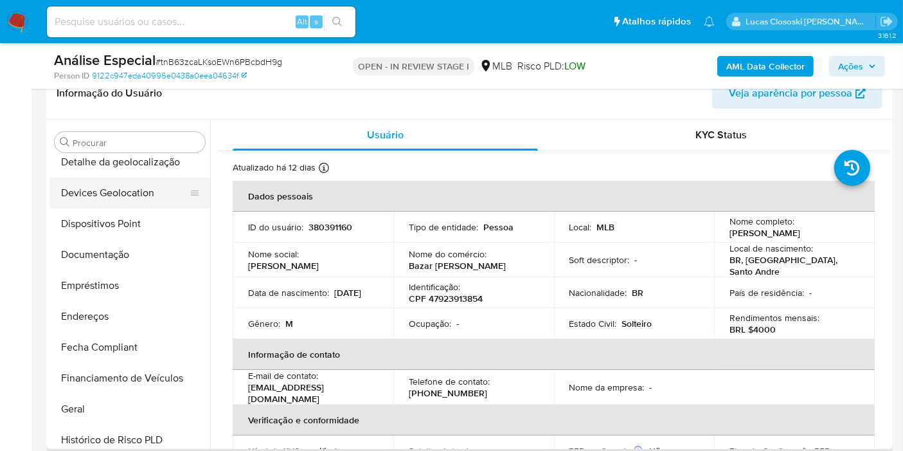
scroll to position [95, 0]
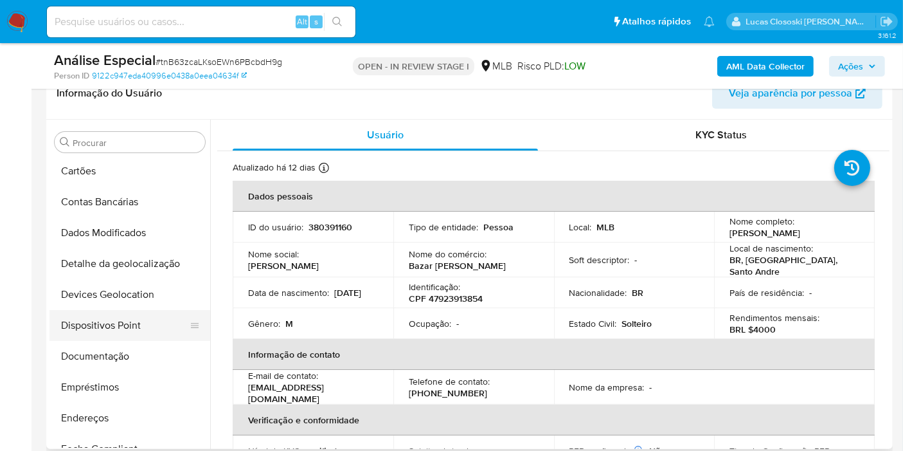
click at [117, 326] on button "Dispositivos Point" at bounding box center [125, 325] width 150 height 31
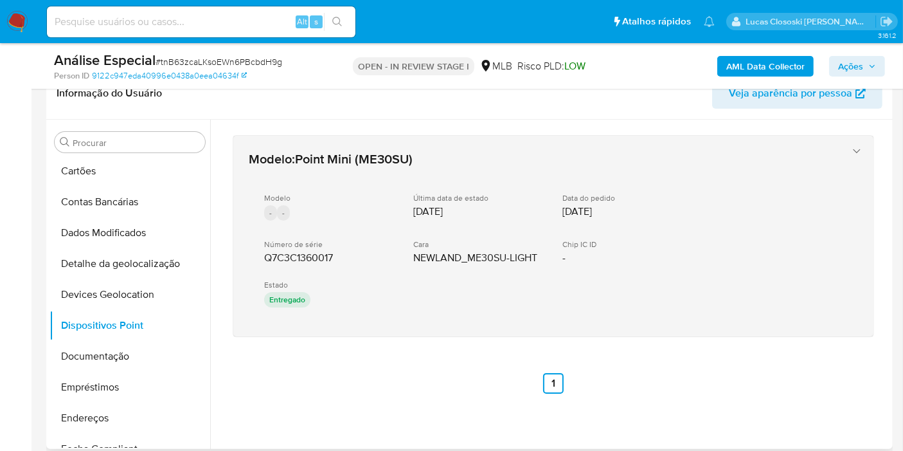
drag, startPoint x: 338, startPoint y: 363, endPoint x: 257, endPoint y: 260, distance: 130.9
click at [257, 260] on div "Modelo : Point Mini (ME30SU) Modelo - - Última data de estado 27/05/2025 Data d…" at bounding box center [553, 264] width 672 height 289
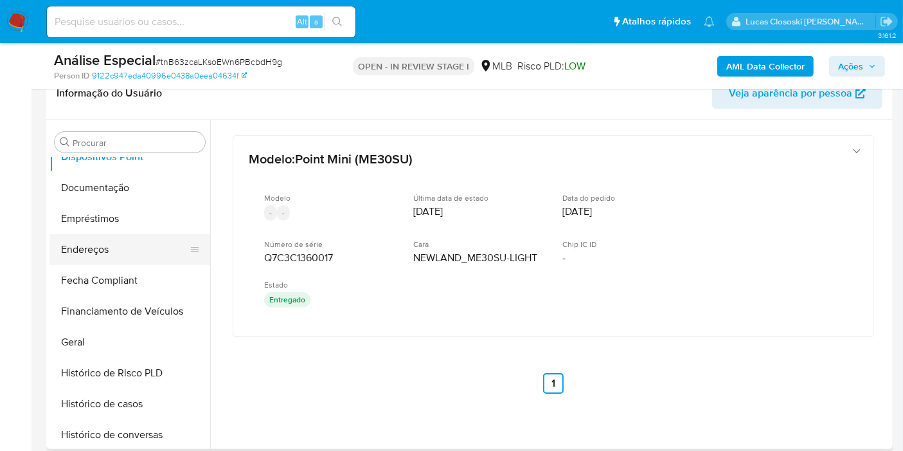
scroll to position [285, 0]
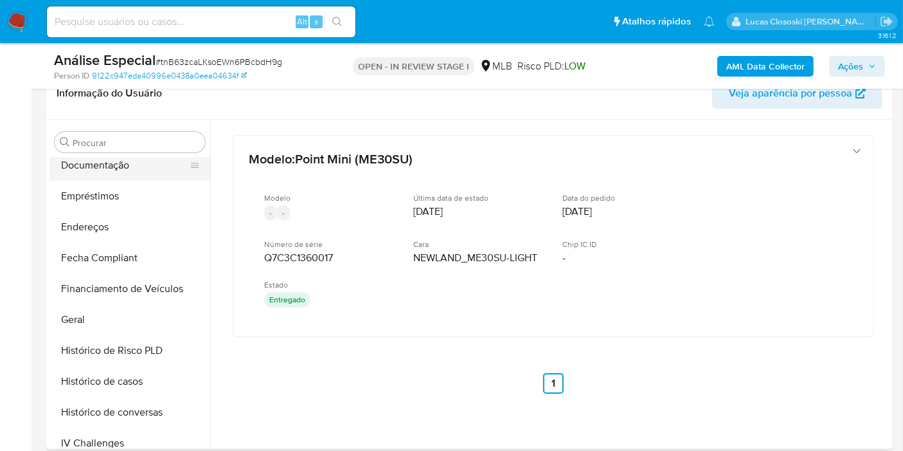
click at [116, 173] on button "Documentação" at bounding box center [125, 165] width 150 height 31
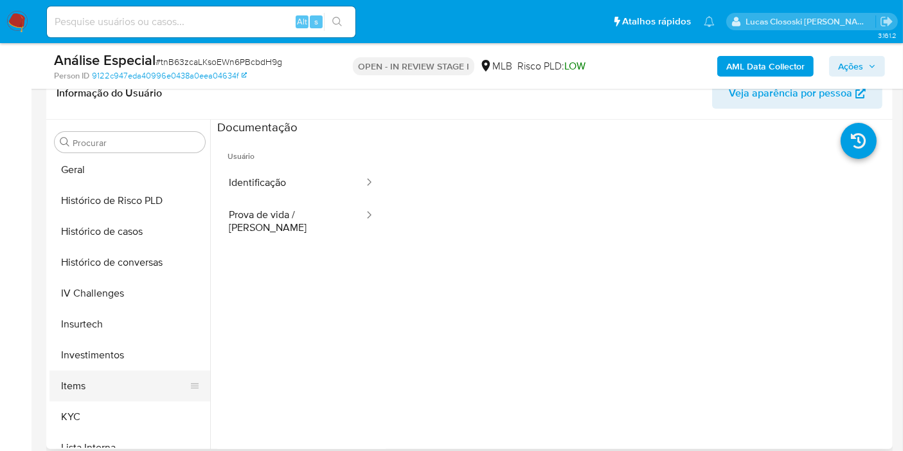
scroll to position [500, 0]
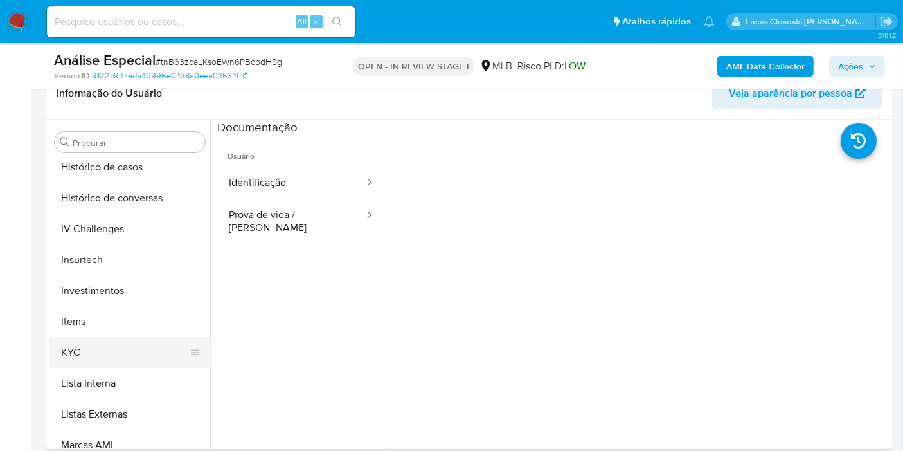
click at [84, 348] on button "KYC" at bounding box center [125, 352] width 150 height 31
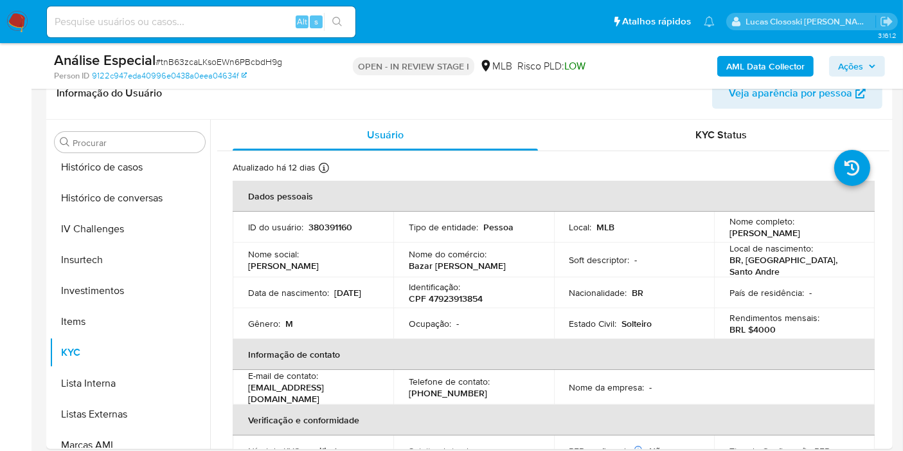
click at [850, 73] on span "Ações" at bounding box center [850, 66] width 25 height 21
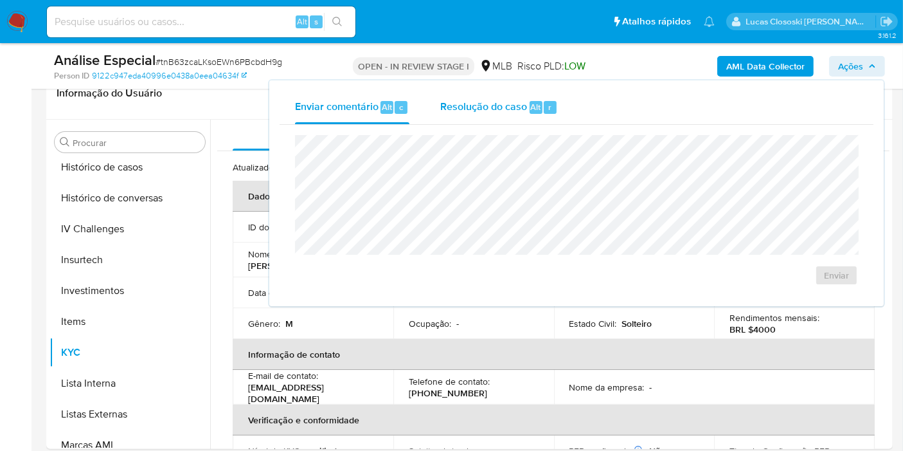
click at [515, 107] on span "Resolução do caso" at bounding box center [483, 106] width 87 height 15
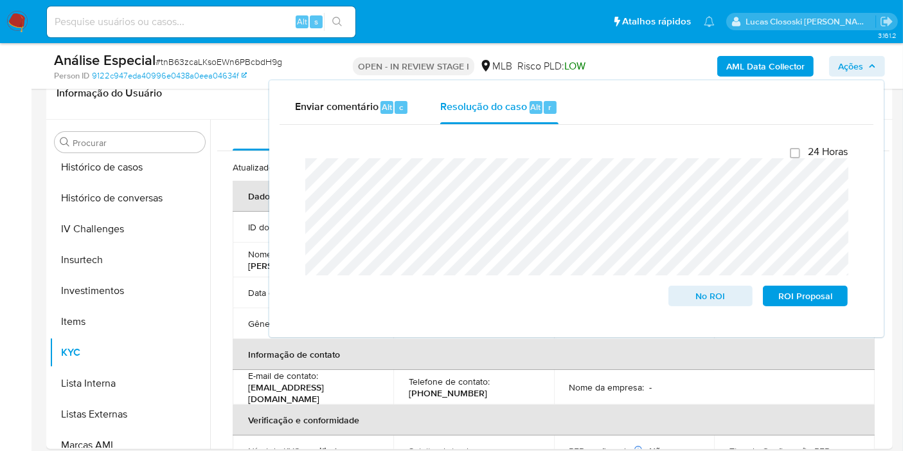
drag, startPoint x: 863, startPoint y: 65, endPoint x: 826, endPoint y: 87, distance: 43.2
click at [863, 65] on span "Ações" at bounding box center [850, 66] width 25 height 21
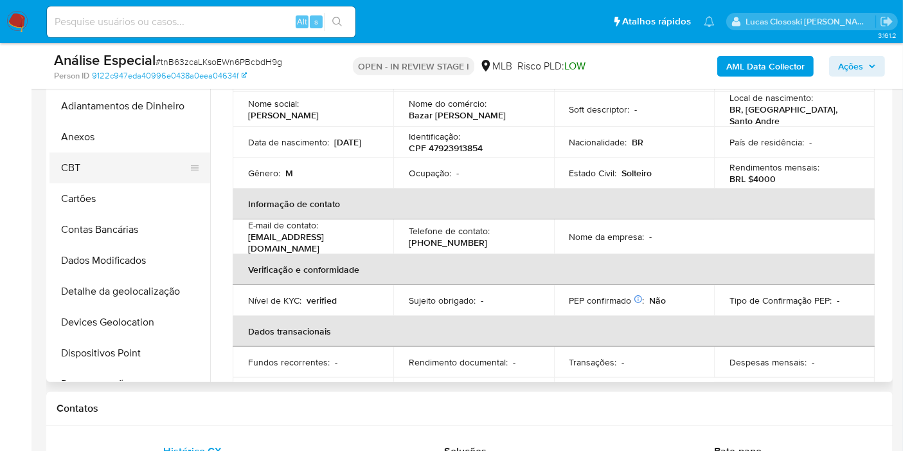
scroll to position [143, 0]
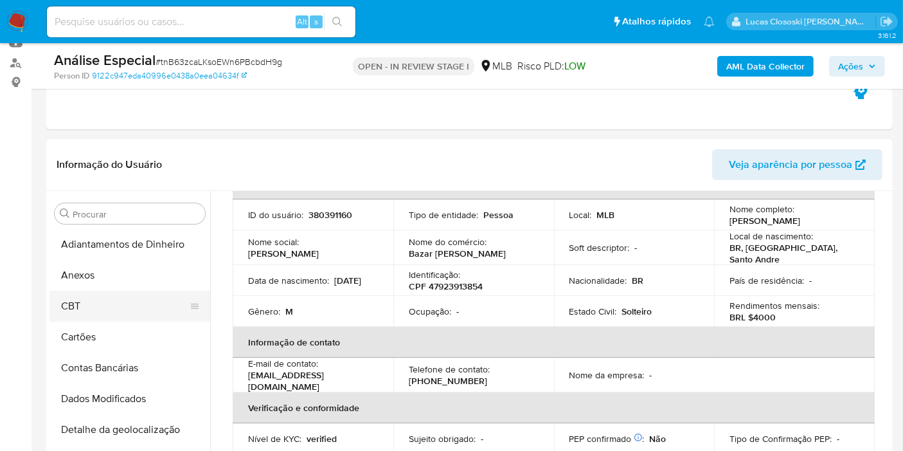
click at [79, 300] on button "CBT" at bounding box center [125, 306] width 150 height 31
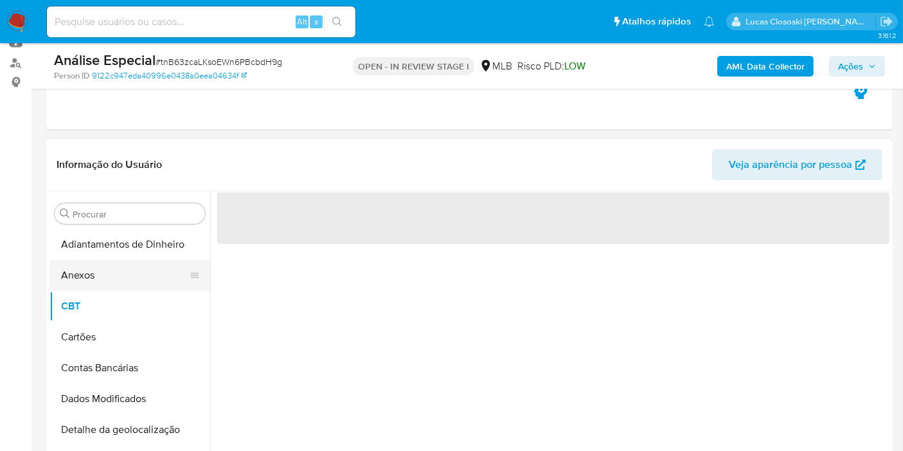
click at [85, 270] on button "Anexos" at bounding box center [125, 275] width 150 height 31
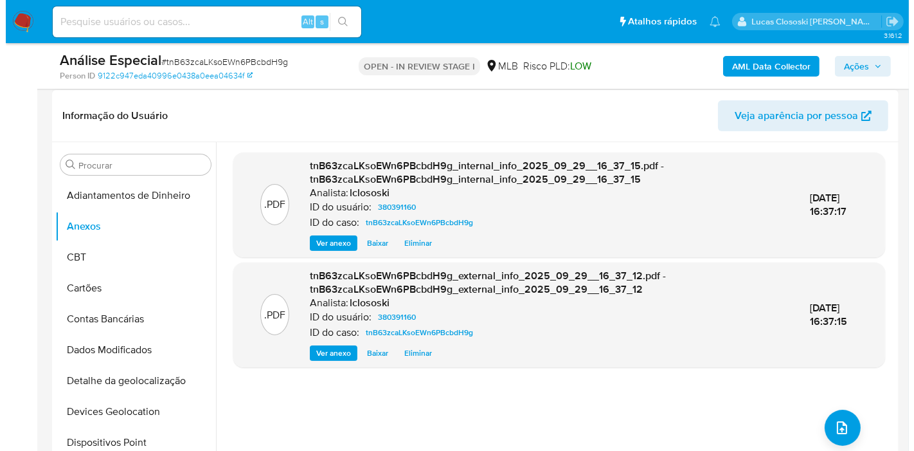
scroll to position [214, 0]
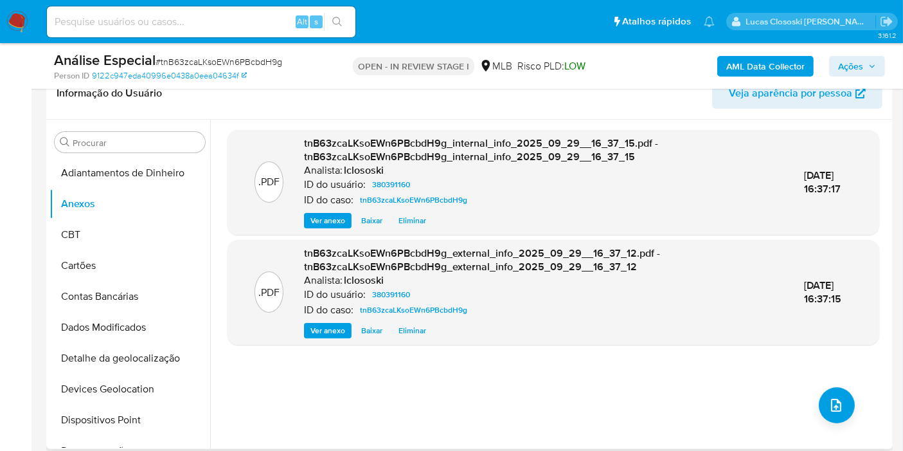
click at [848, 435] on div ".PDF tnB63zcaLKsoEWn6PBcbdH9g_internal_info_2025_09_29__16_37_15.pdf - tnB63zca…" at bounding box center [554, 284] width 652 height 309
click at [829, 418] on button "upload-file" at bounding box center [837, 405] width 36 height 36
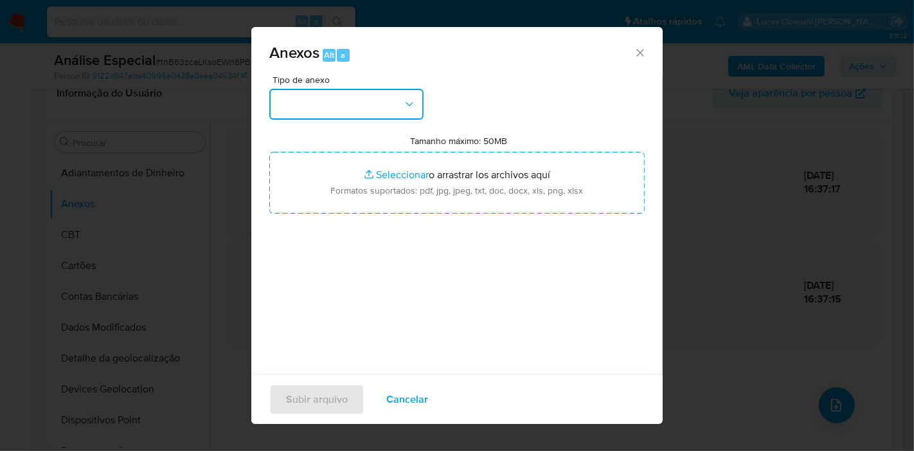
click at [333, 96] on button "button" at bounding box center [346, 104] width 154 height 31
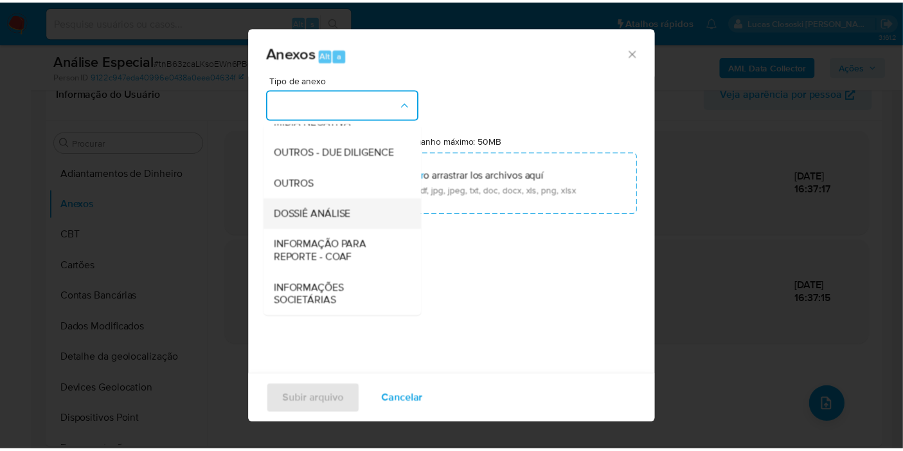
scroll to position [197, 0]
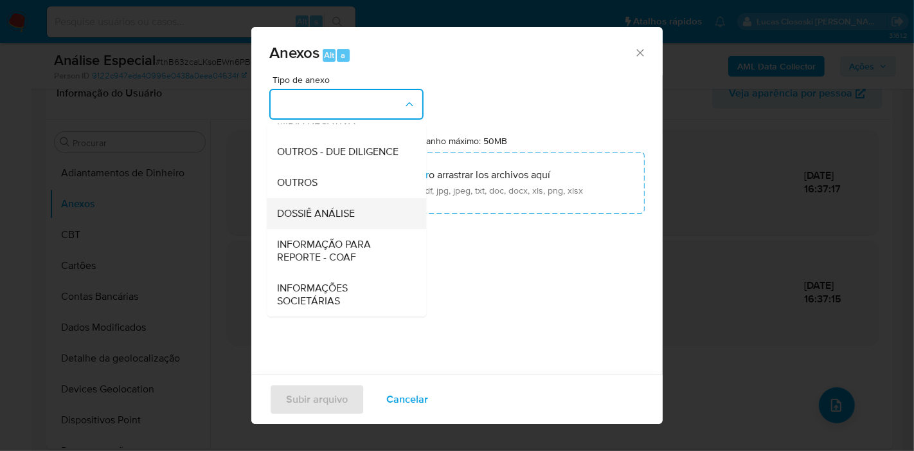
click at [325, 202] on div "DOSSIÊ ANÁLISE" at bounding box center [342, 213] width 131 height 31
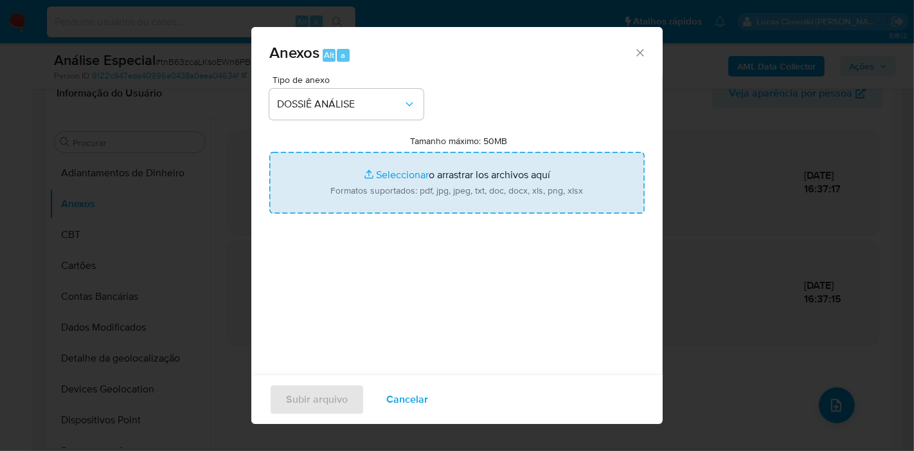
click at [343, 193] on input "Tamanho máximo: 50MB Seleccionar archivos" at bounding box center [456, 183] width 375 height 62
type input "C:\fakepath\Mulan 380391160_2025_09_29_15_28_32.xlsx"
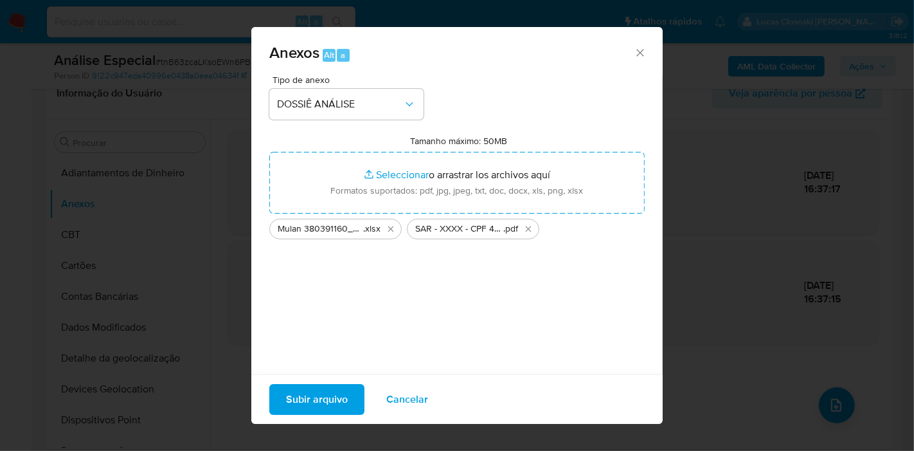
click at [332, 403] on span "Subir arquivo" at bounding box center [317, 399] width 62 height 28
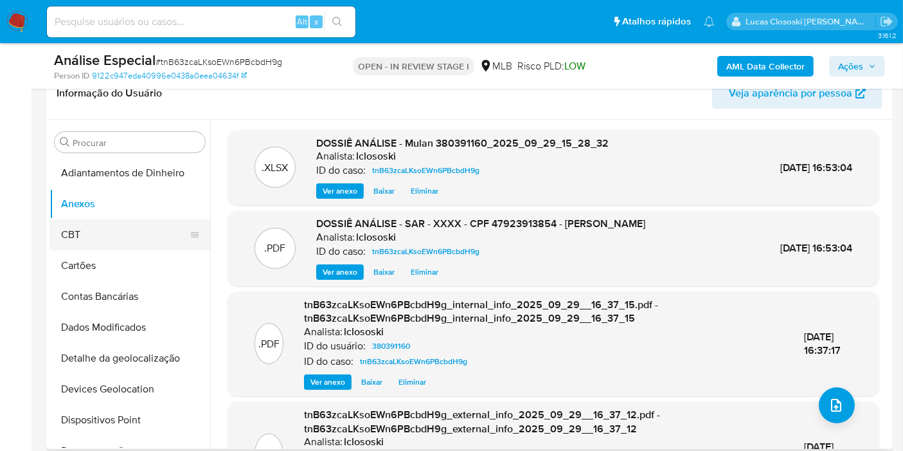
click at [73, 227] on button "CBT" at bounding box center [125, 234] width 150 height 31
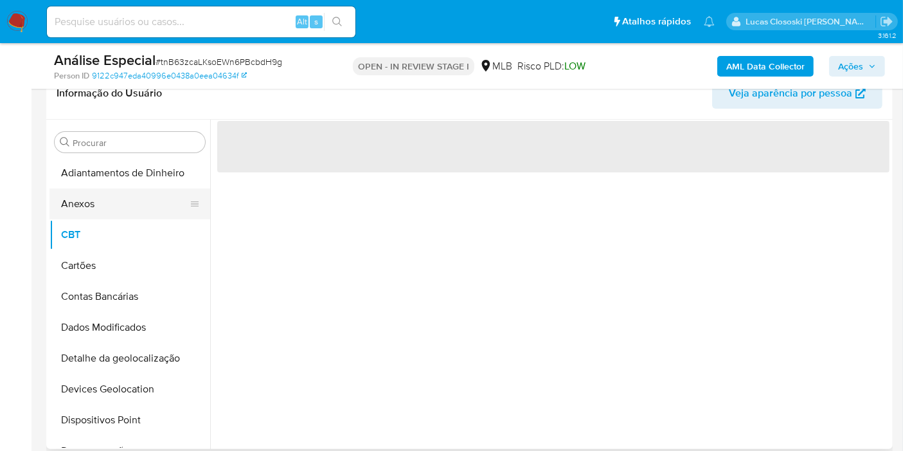
click at [78, 216] on button "Anexos" at bounding box center [125, 203] width 150 height 31
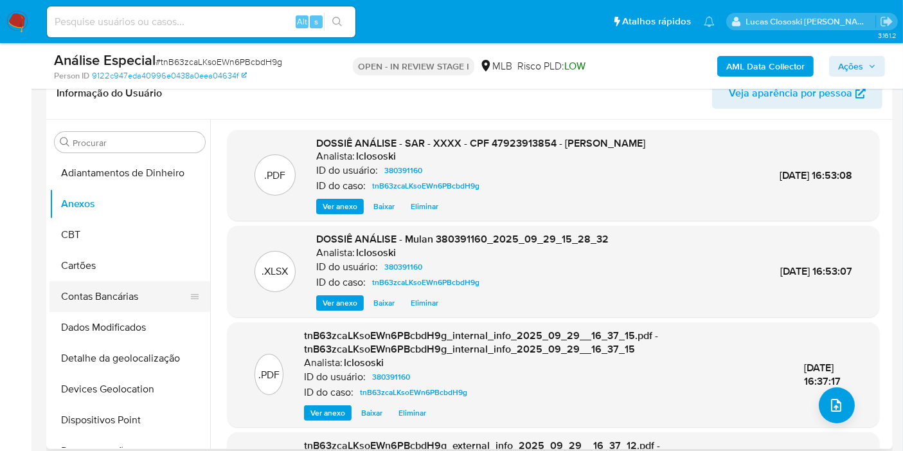
scroll to position [285, 0]
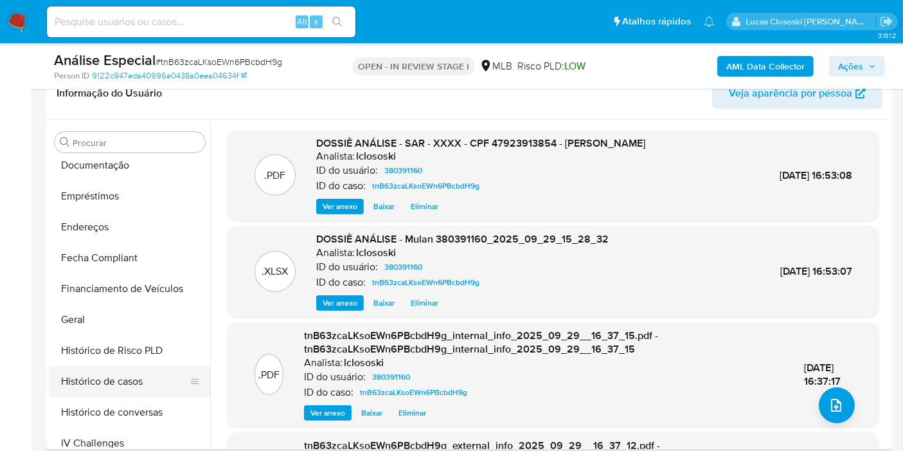
click at [123, 375] on button "Histórico de casos" at bounding box center [125, 381] width 150 height 31
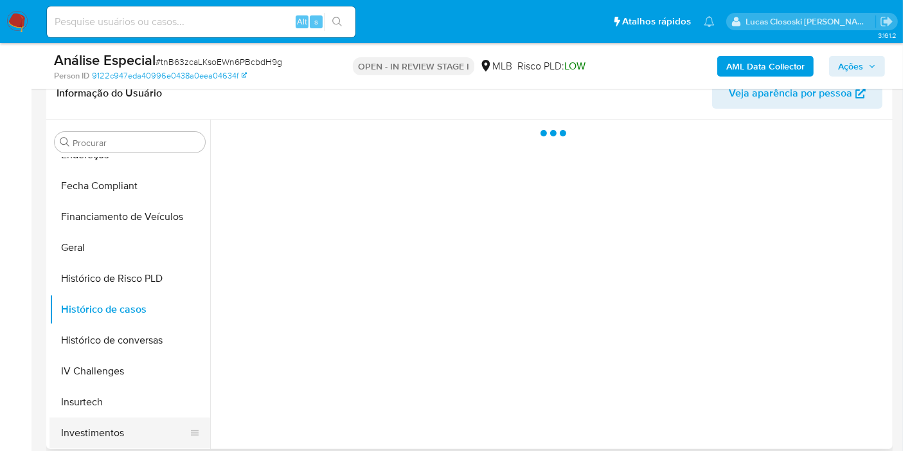
scroll to position [428, 0]
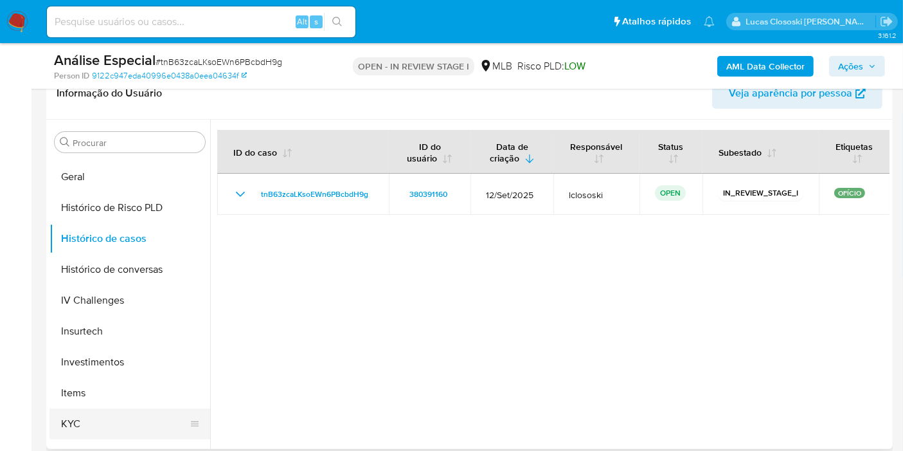
click at [103, 410] on button "KYC" at bounding box center [125, 423] width 150 height 31
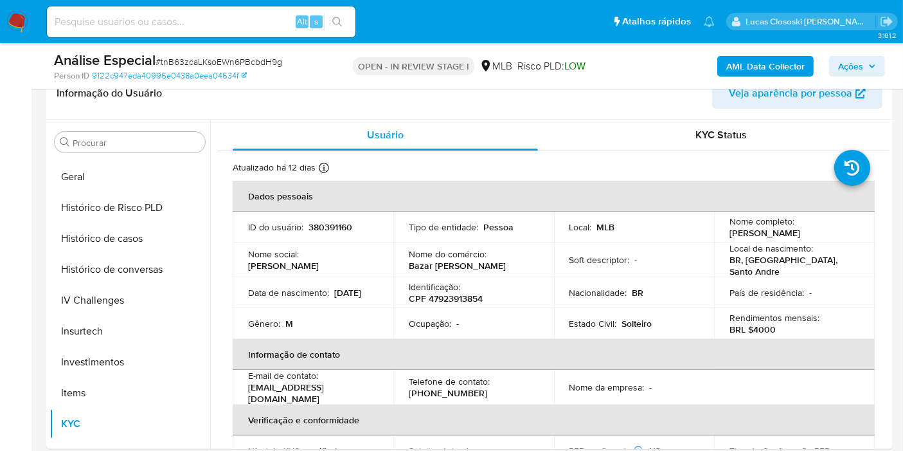
click at [871, 66] on icon "button" at bounding box center [872, 65] width 5 height 3
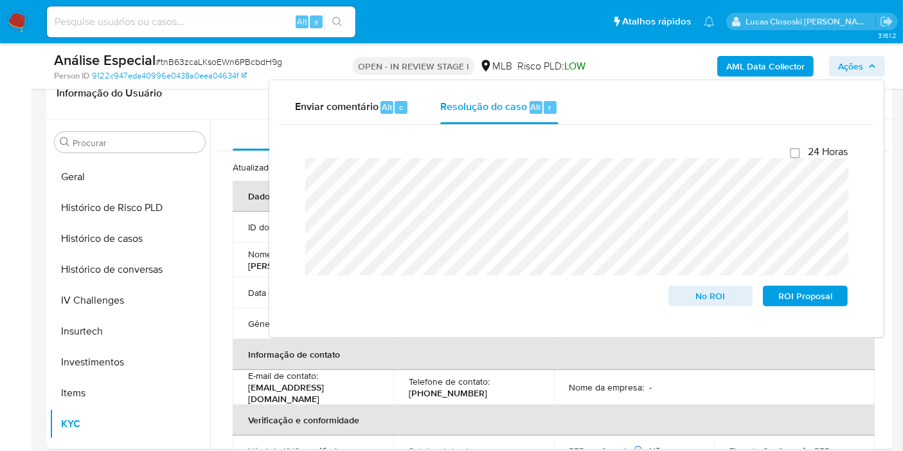
click at [852, 70] on span "Ações" at bounding box center [850, 66] width 25 height 21
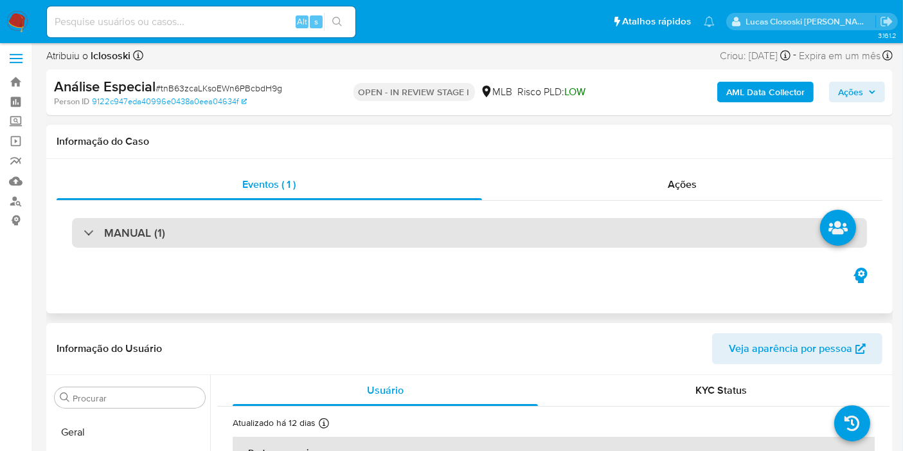
scroll to position [0, 0]
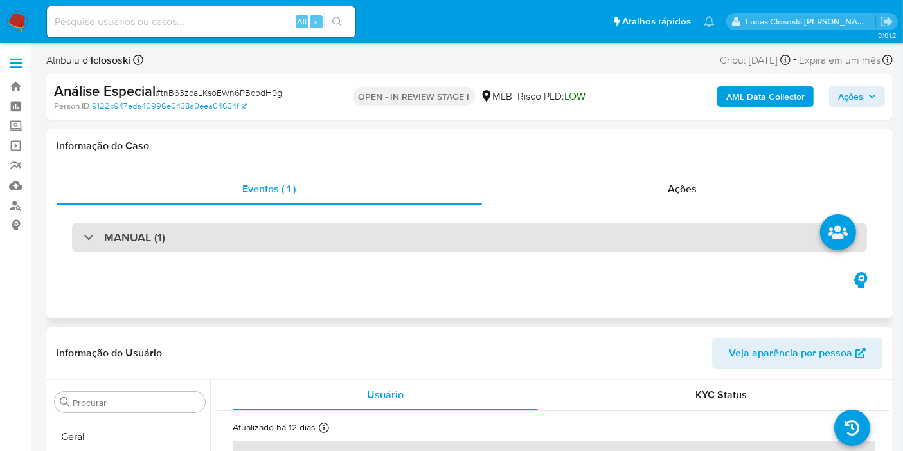
click at [229, 233] on div "MANUAL (1)" at bounding box center [469, 237] width 795 height 30
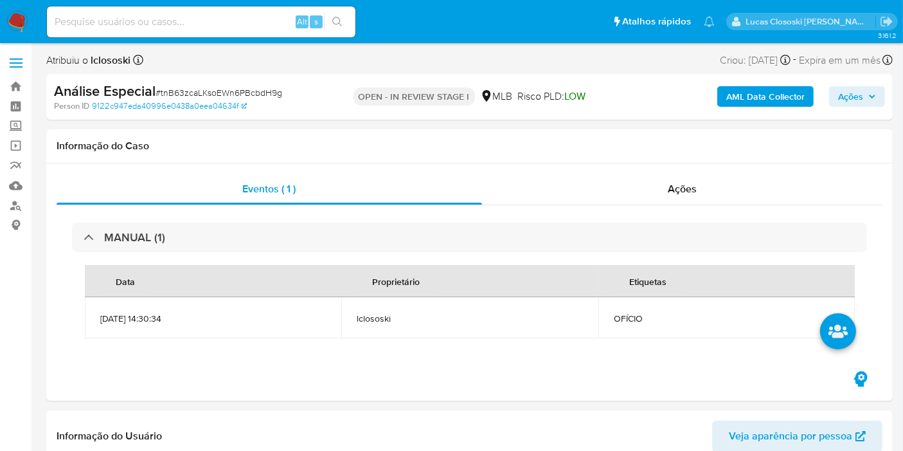
click at [874, 96] on icon "button" at bounding box center [872, 96] width 5 height 3
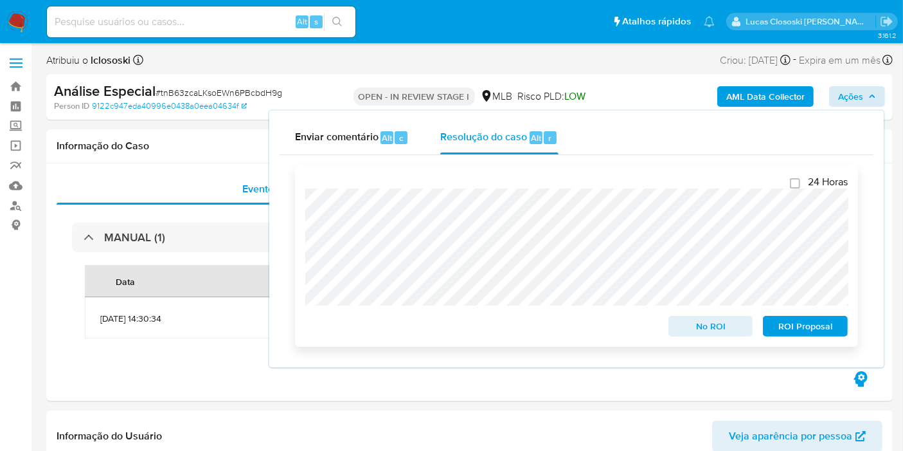
click at [819, 328] on span "ROI Proposal" at bounding box center [805, 326] width 67 height 18
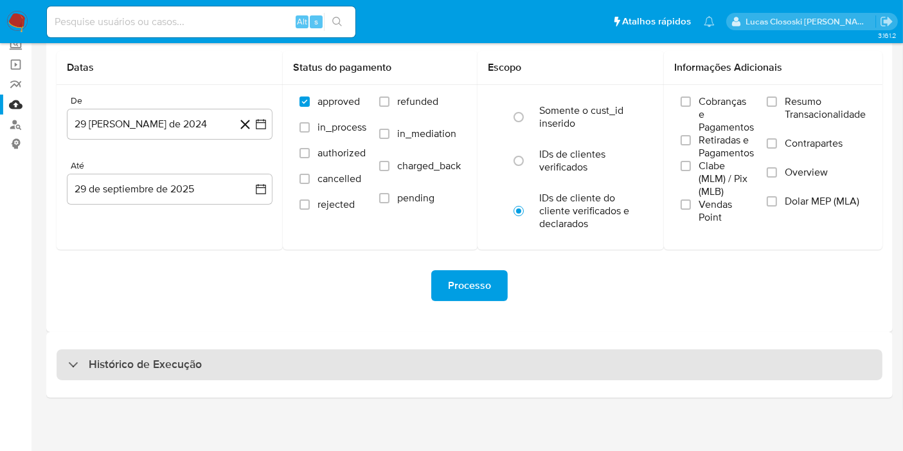
click at [237, 358] on div "Histórico de Execução" at bounding box center [470, 364] width 826 height 31
select select "10"
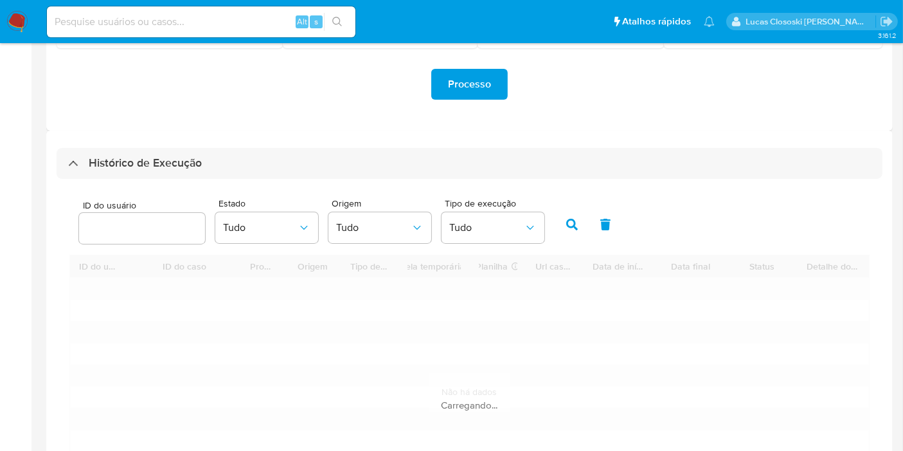
scroll to position [438, 0]
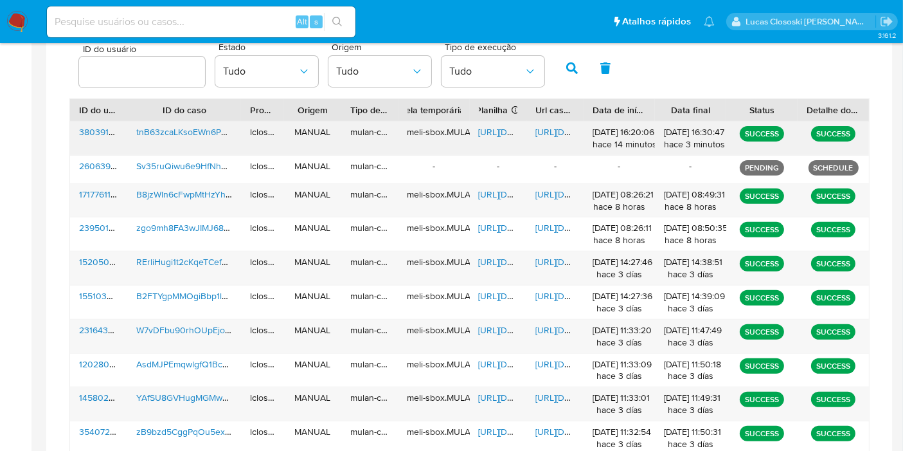
click at [507, 128] on span "https://docs.google.com/spreadsheets/d/1BjMe4KNICSleQJ7wKi0WK8pNlnMW14x-a3R4M44…" at bounding box center [523, 131] width 89 height 13
click at [556, 134] on span "https://docs.google.com/document/d/1tuwFvV2feYQBmZL5uhZe41nze8W9yG2jvHRya4_Sqyk…" at bounding box center [580, 131] width 89 height 13
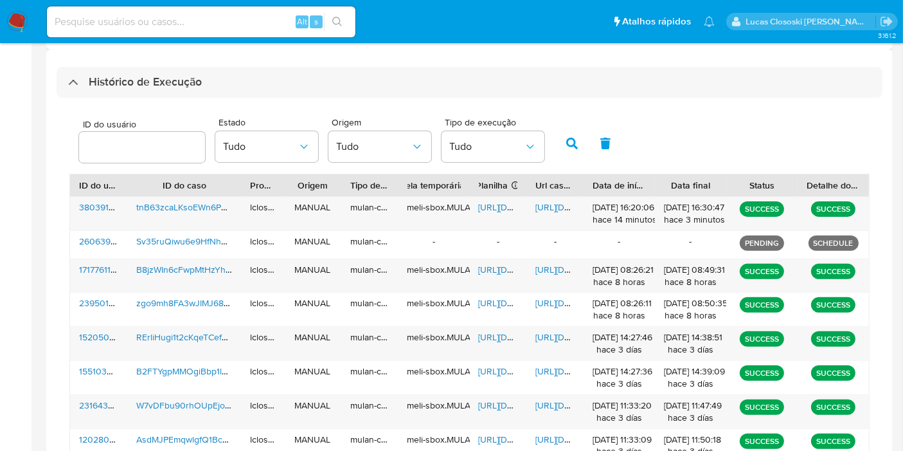
scroll to position [296, 0]
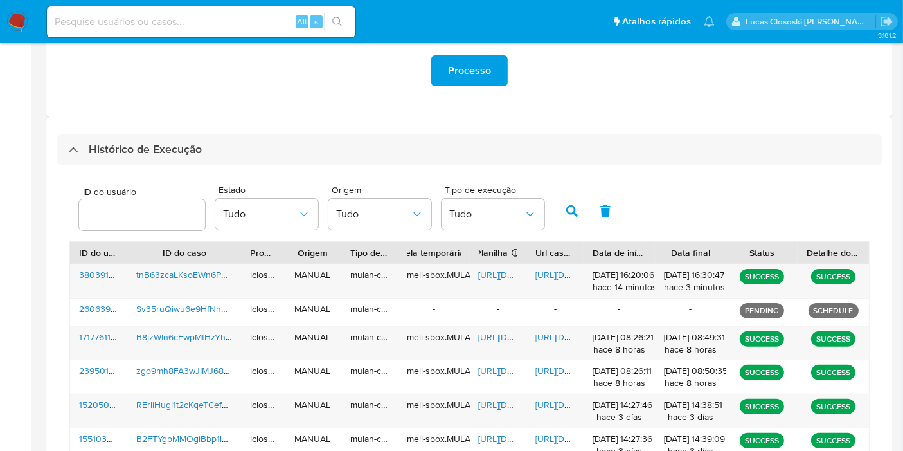
click at [240, 133] on div "Histórico de Execução ID do usuário Estado Tudo Origem Tudo Tipo de execução Tu…" at bounding box center [469, 390] width 847 height 546
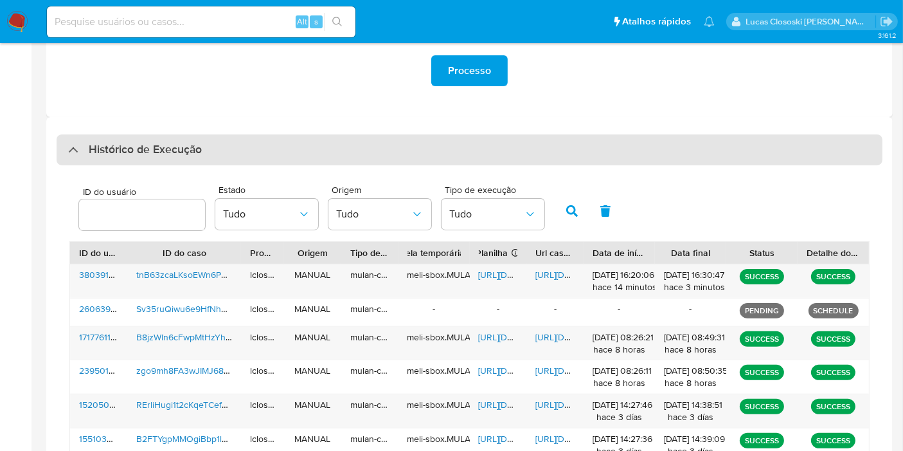
click at [203, 141] on div "Histórico de Execução" at bounding box center [470, 149] width 826 height 31
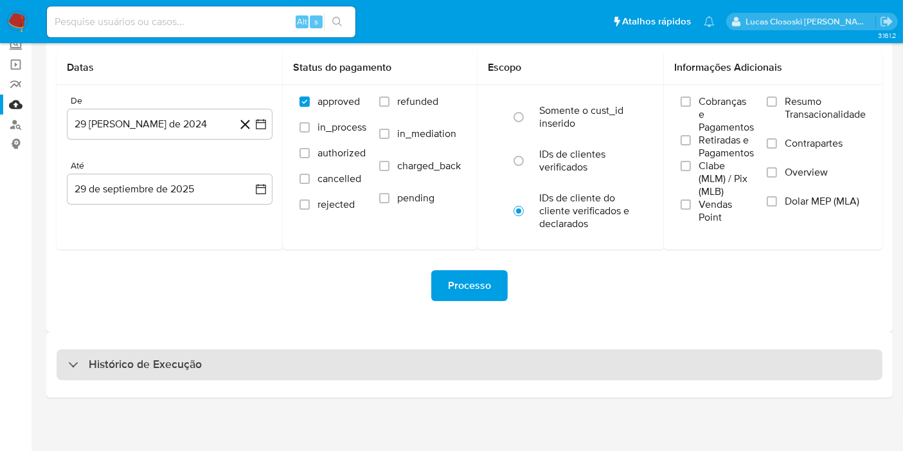
click at [189, 366] on h3 "Histórico de Execução" at bounding box center [145, 364] width 113 height 15
select select "10"
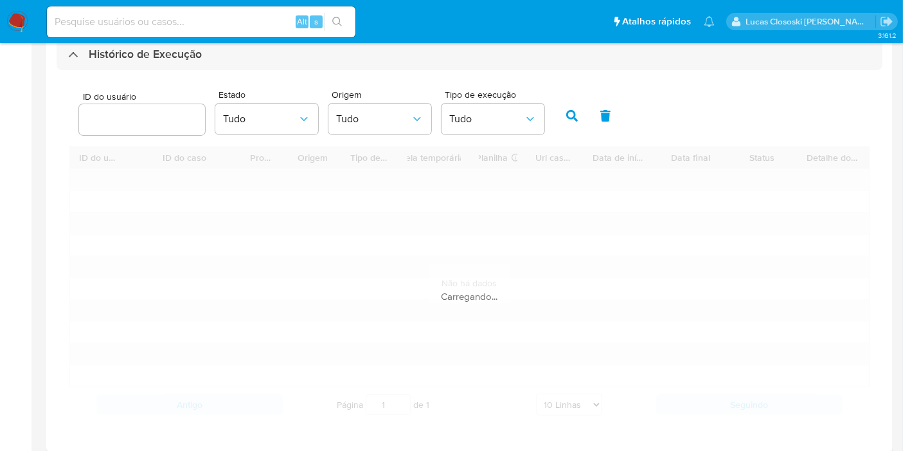
scroll to position [438, 0]
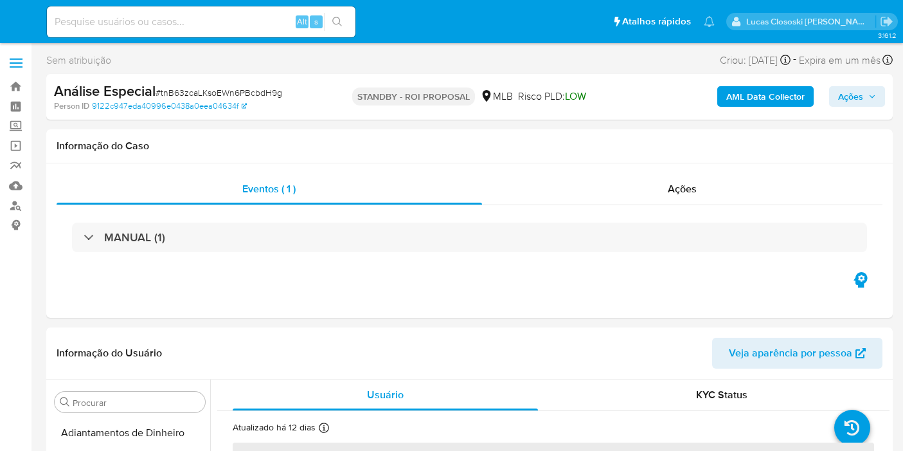
select select "10"
